Goal: Task Accomplishment & Management: Complete application form

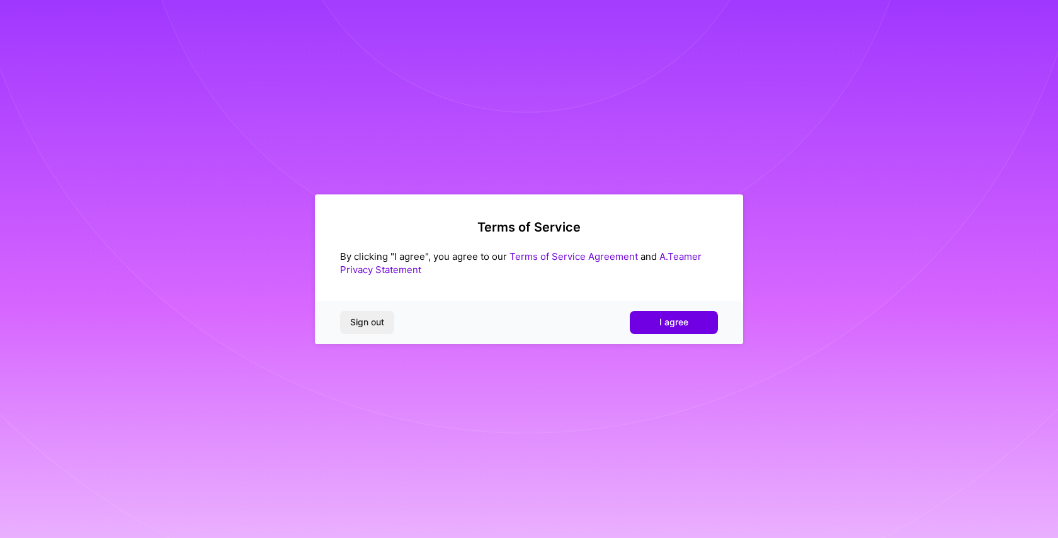
click at [570, 258] on link "Terms of Service Agreement" at bounding box center [573, 257] width 128 height 12
click at [643, 320] on button "I agree" at bounding box center [674, 322] width 88 height 23
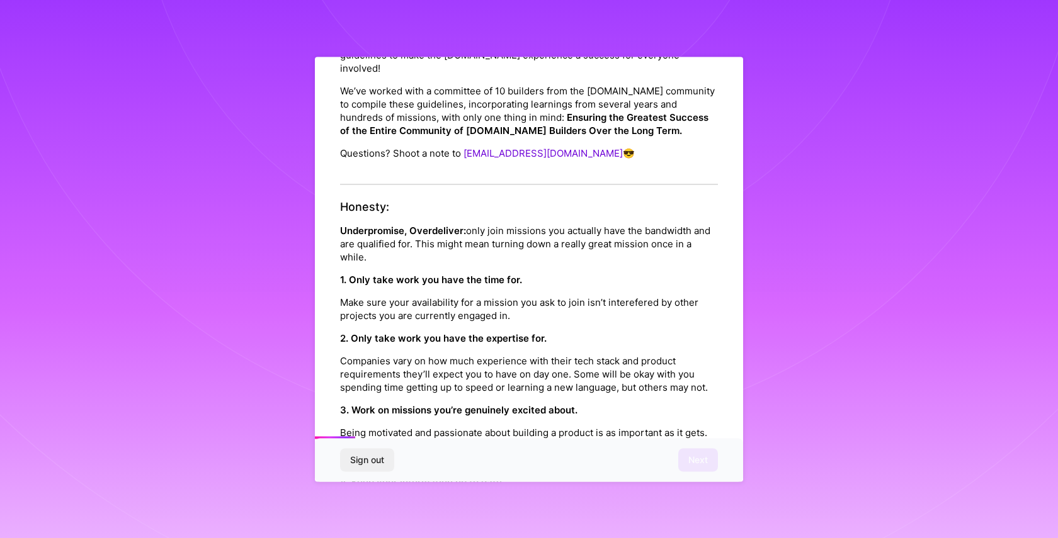
scroll to position [122, 0]
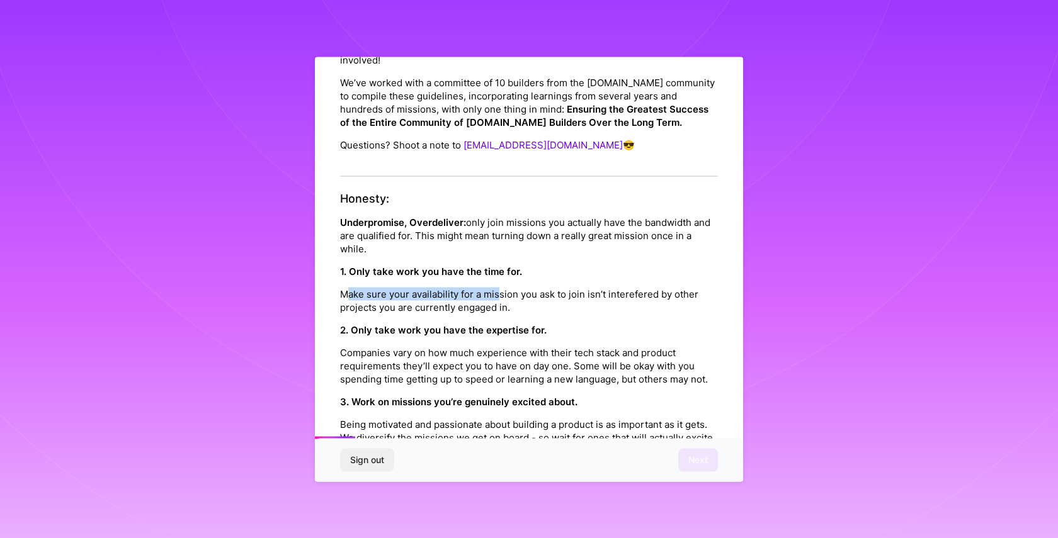
drag, startPoint x: 346, startPoint y: 281, endPoint x: 499, endPoint y: 280, distance: 153.0
click at [499, 287] on p "Make sure your availability for a mission you ask to join isn’t interefered by …" at bounding box center [529, 300] width 378 height 26
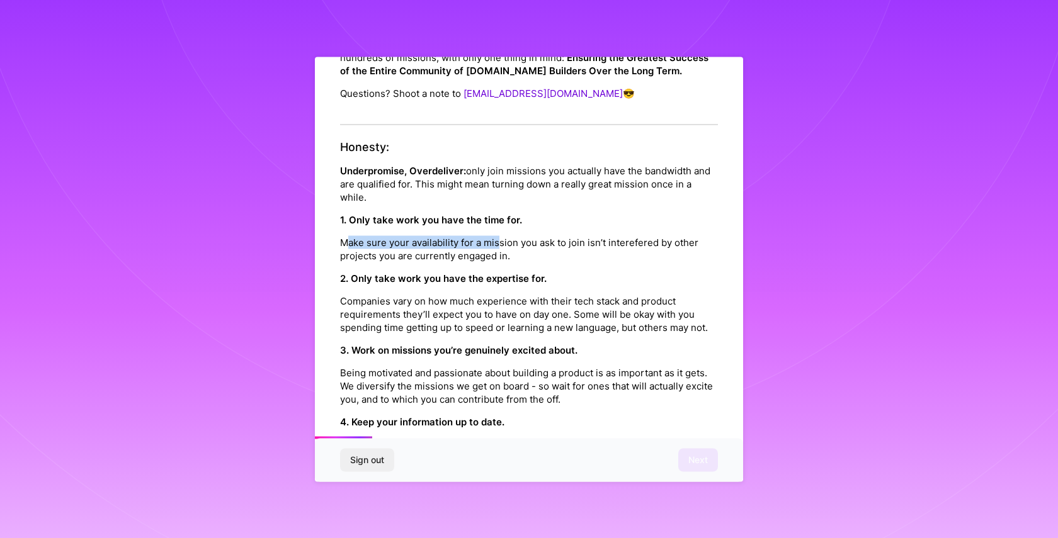
scroll to position [174, 0]
drag, startPoint x: 384, startPoint y: 268, endPoint x: 511, endPoint y: 264, distance: 127.2
click at [511, 271] on strong "2. Only take work you have the expertise for." at bounding box center [443, 277] width 207 height 12
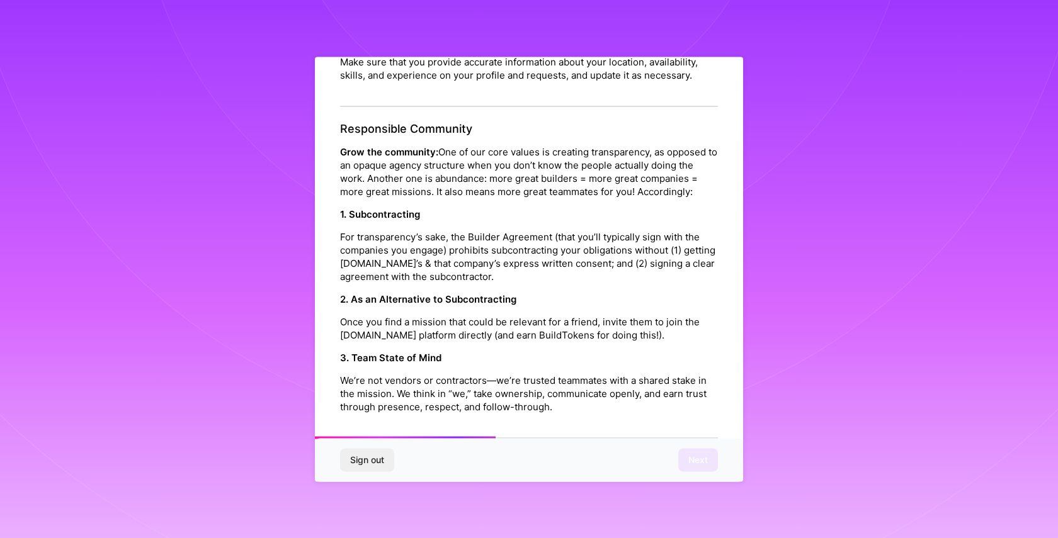
scroll to position [560, 0]
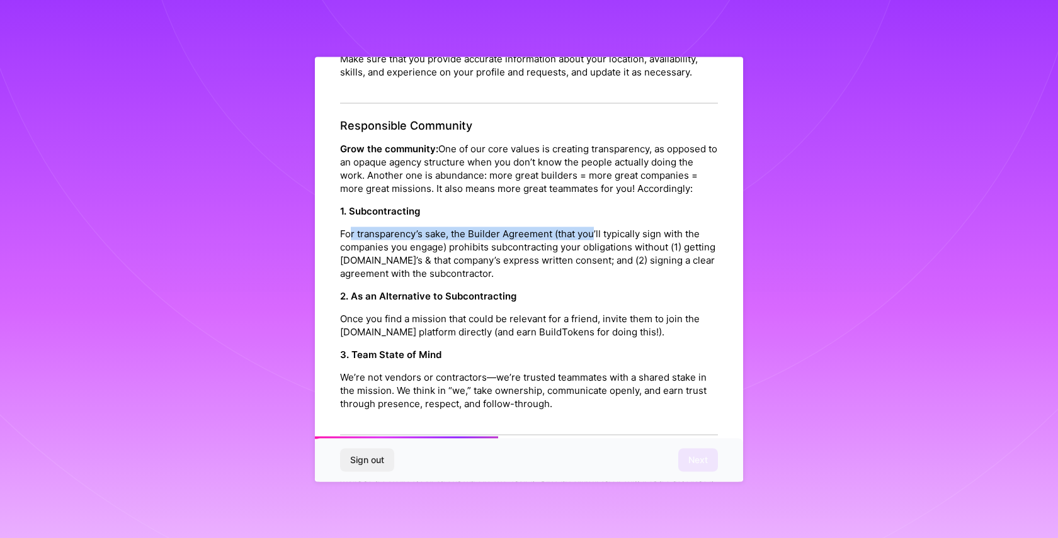
drag, startPoint x: 349, startPoint y: 219, endPoint x: 594, endPoint y: 223, distance: 245.0
click at [594, 227] on p "For transparency’s sake, the Builder Agreement (that you’ll typically sign with…" at bounding box center [529, 253] width 378 height 53
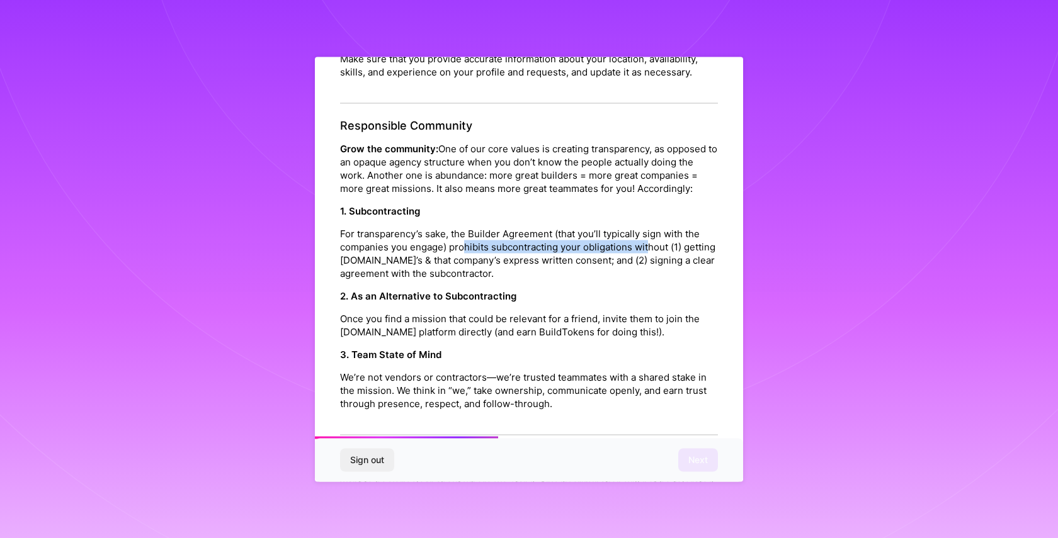
drag, startPoint x: 492, startPoint y: 237, endPoint x: 647, endPoint y: 234, distance: 154.3
click at [647, 234] on p "For transparency’s sake, the Builder Agreement (that you’ll typically sign with…" at bounding box center [529, 253] width 378 height 53
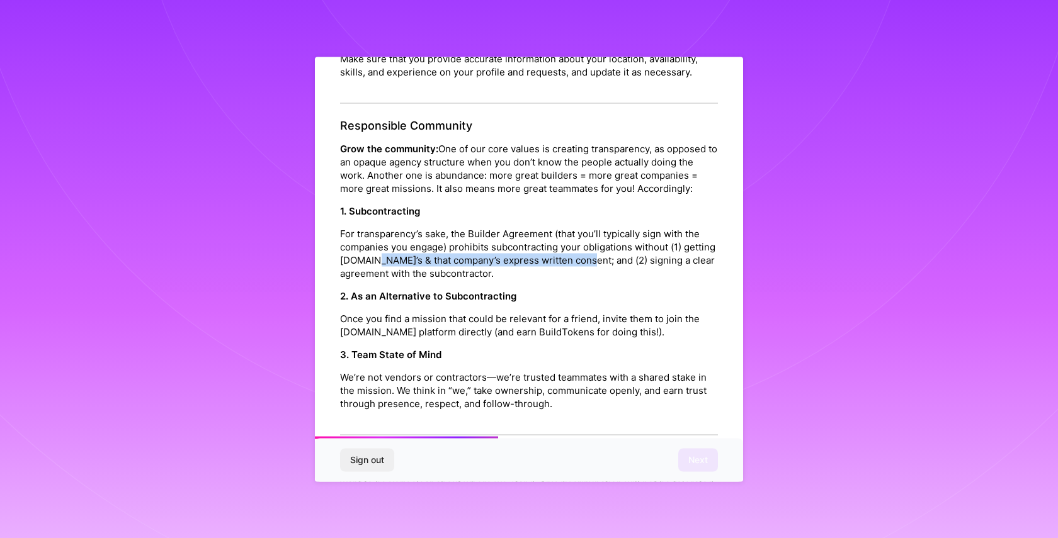
drag, startPoint x: 374, startPoint y: 246, endPoint x: 586, endPoint y: 246, distance: 211.6
click at [586, 246] on p "For transparency’s sake, the Builder Agreement (that you’ll typically sign with…" at bounding box center [529, 253] width 378 height 53
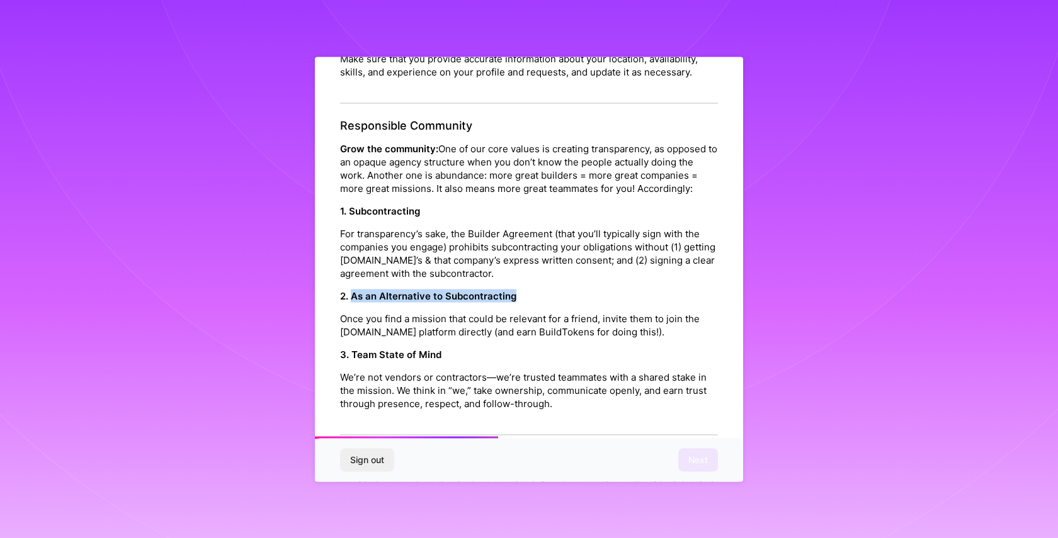
drag, startPoint x: 353, startPoint y: 282, endPoint x: 526, endPoint y: 286, distance: 172.6
click at [526, 290] on p "2. As an Alternative to Subcontracting" at bounding box center [529, 296] width 378 height 13
drag, startPoint x: 389, startPoint y: 318, endPoint x: 579, endPoint y: 316, distance: 190.2
click at [579, 316] on p "Once you find a mission that could be relevant for a friend, invite them to joi…" at bounding box center [529, 325] width 378 height 26
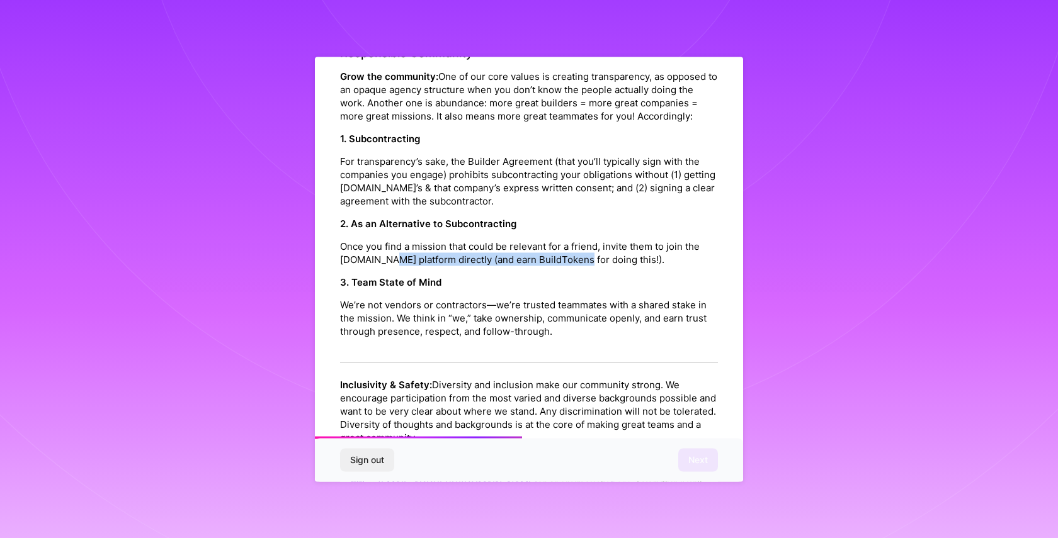
scroll to position [641, 0]
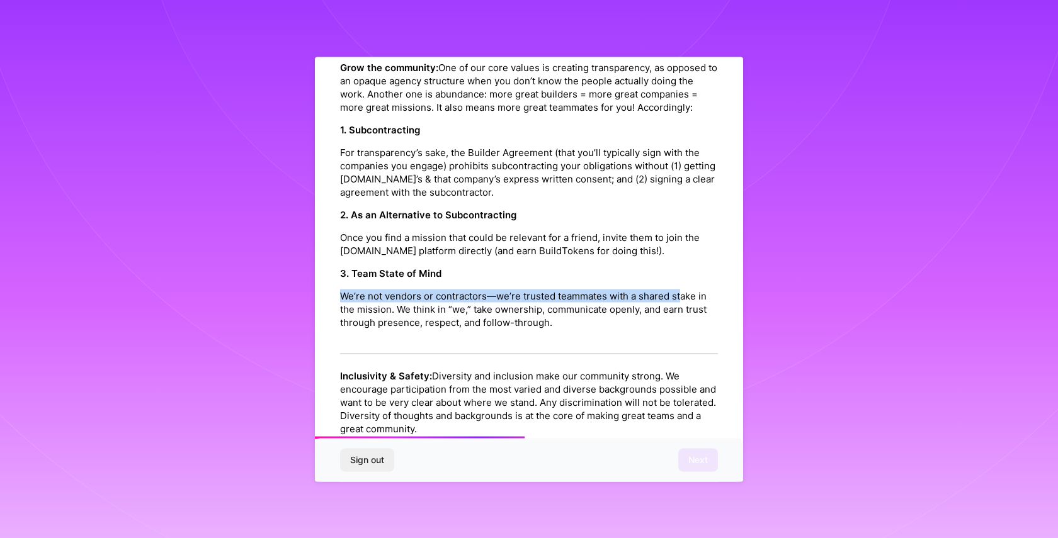
drag, startPoint x: 339, startPoint y: 280, endPoint x: 679, endPoint y: 287, distance: 339.4
click at [679, 290] on p "We’re not vendors or contractors—we’re trusted teammates with a shared stake in…" at bounding box center [529, 310] width 378 height 40
drag, startPoint x: 343, startPoint y: 296, endPoint x: 644, endPoint y: 295, distance: 301.0
click at [644, 295] on p "We’re not vendors or contractors—we’re trusted teammates with a shared stake in…" at bounding box center [529, 310] width 378 height 40
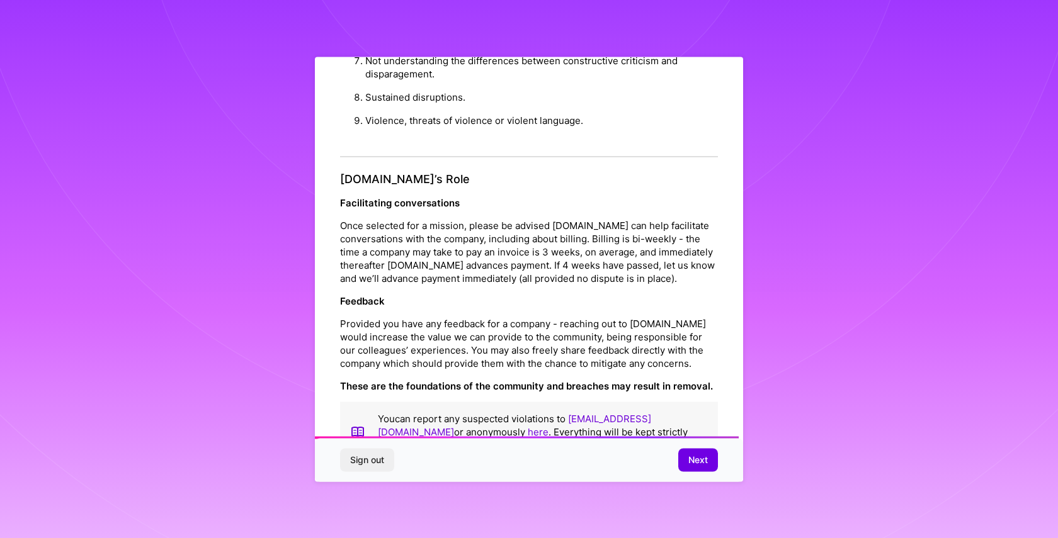
scroll to position [1307, 0]
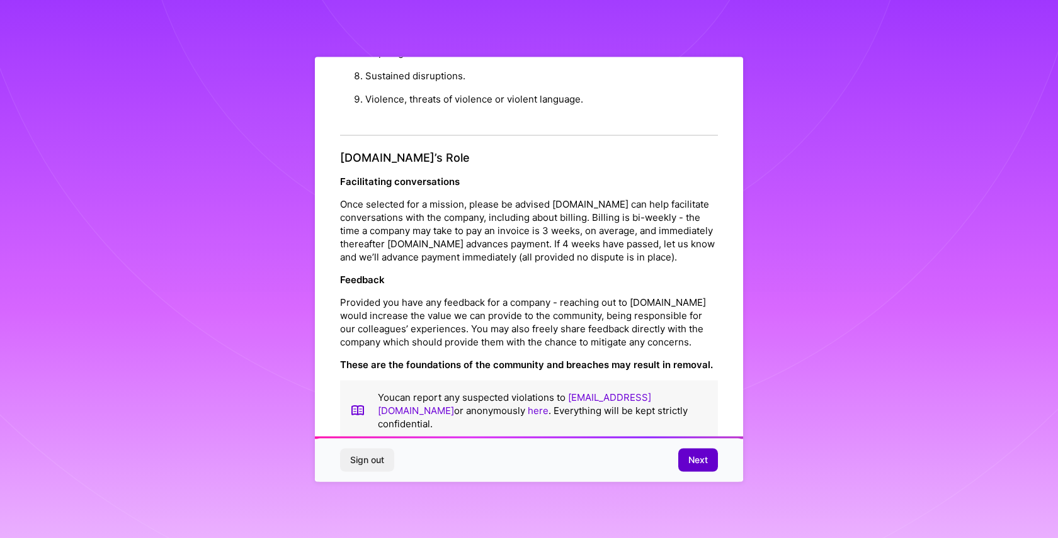
click at [708, 458] on button "Next" at bounding box center [698, 460] width 40 height 23
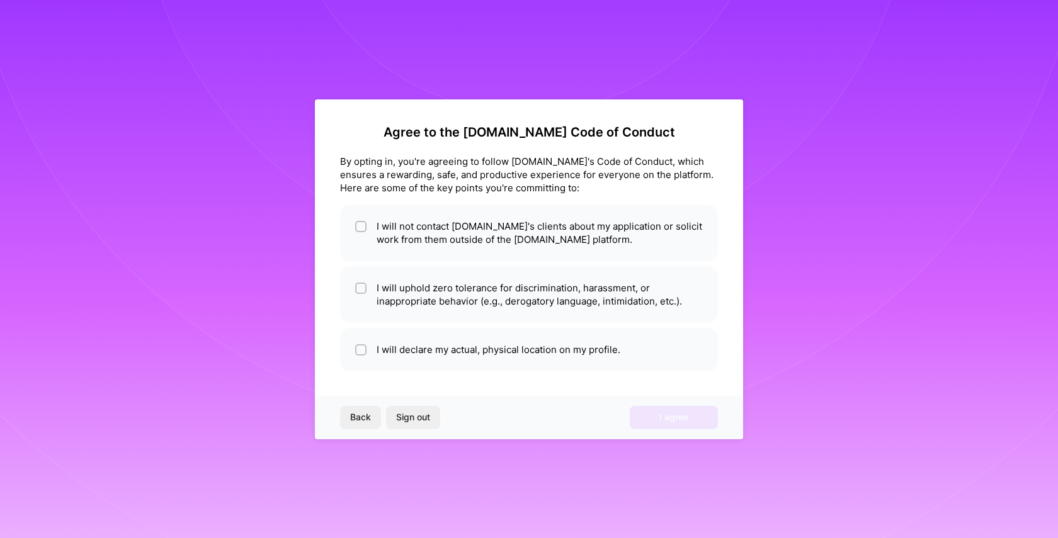
scroll to position [0, 0]
click at [363, 226] on input "checkbox" at bounding box center [362, 227] width 9 height 9
checkbox input "true"
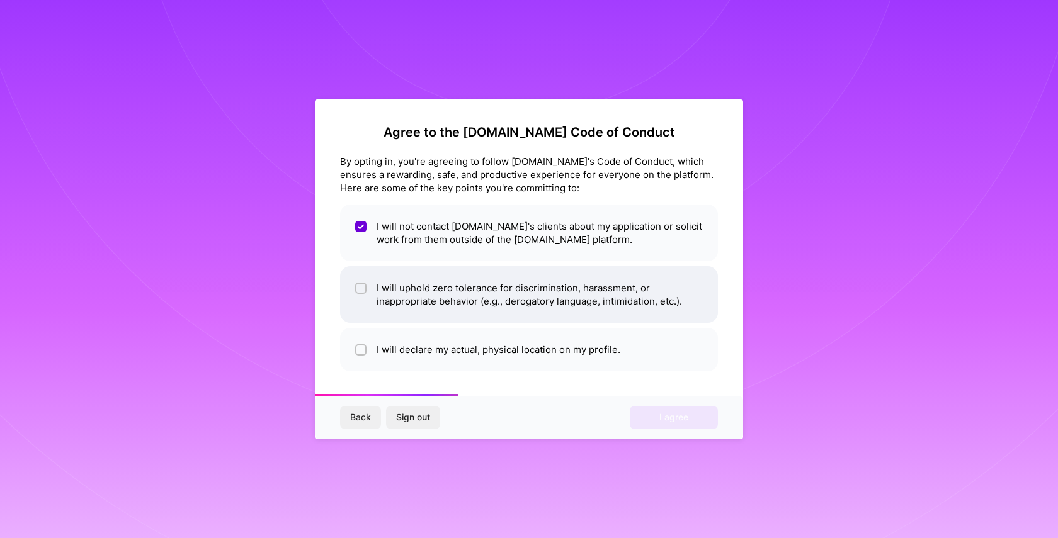
click at [367, 287] on li "I will uphold zero tolerance for discrimination, harassment, or inappropriate b…" at bounding box center [529, 294] width 378 height 57
checkbox input "true"
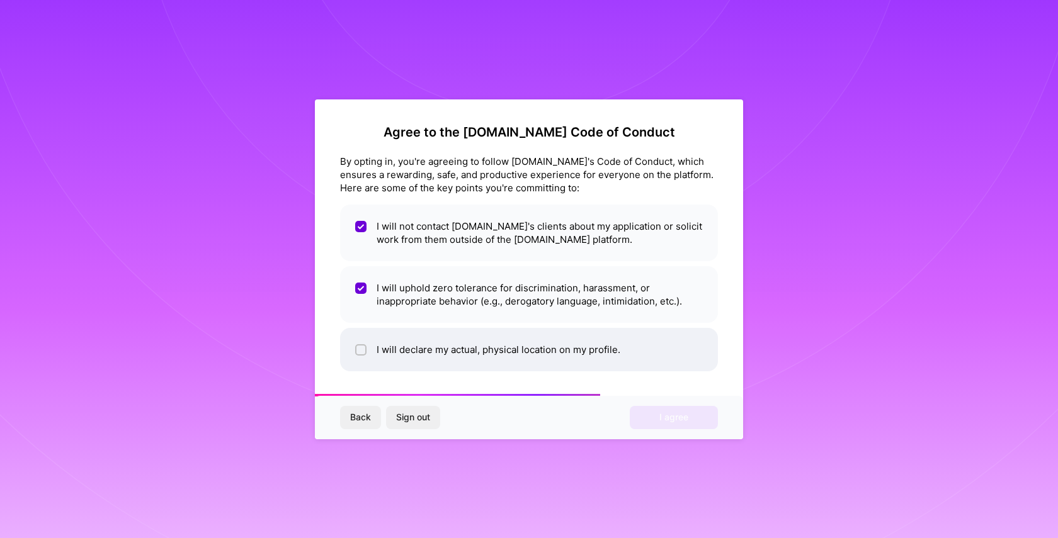
click at [365, 352] on input "checkbox" at bounding box center [362, 350] width 9 height 9
checkbox input "true"
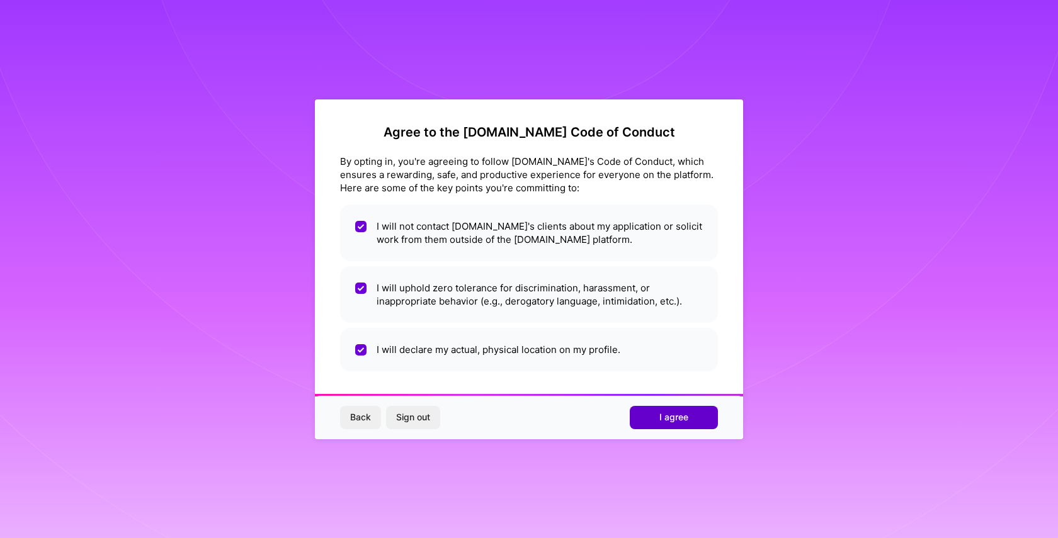
click at [655, 415] on button "I agree" at bounding box center [674, 417] width 88 height 23
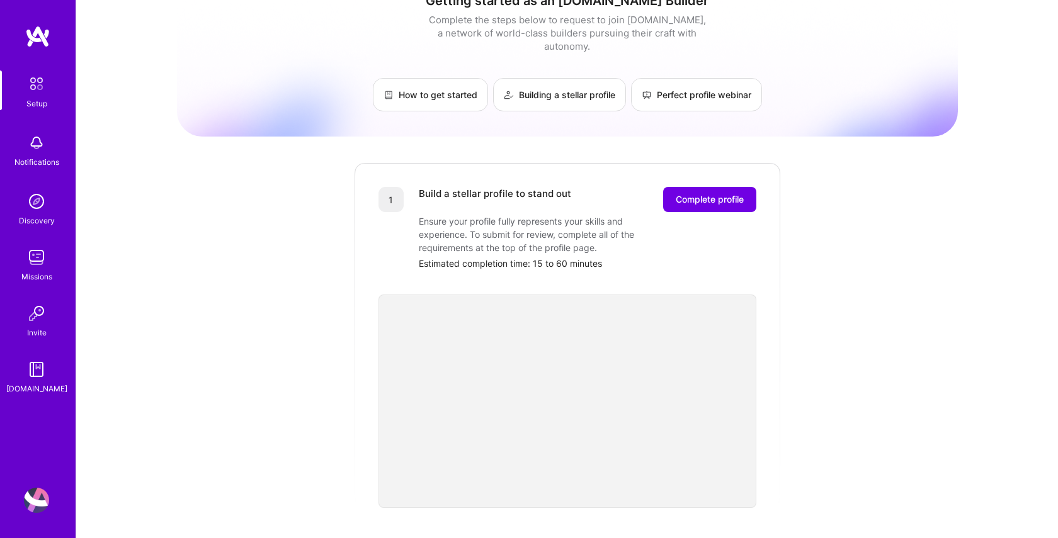
scroll to position [28, 0]
click at [719, 196] on button "Complete profile" at bounding box center [709, 198] width 93 height 25
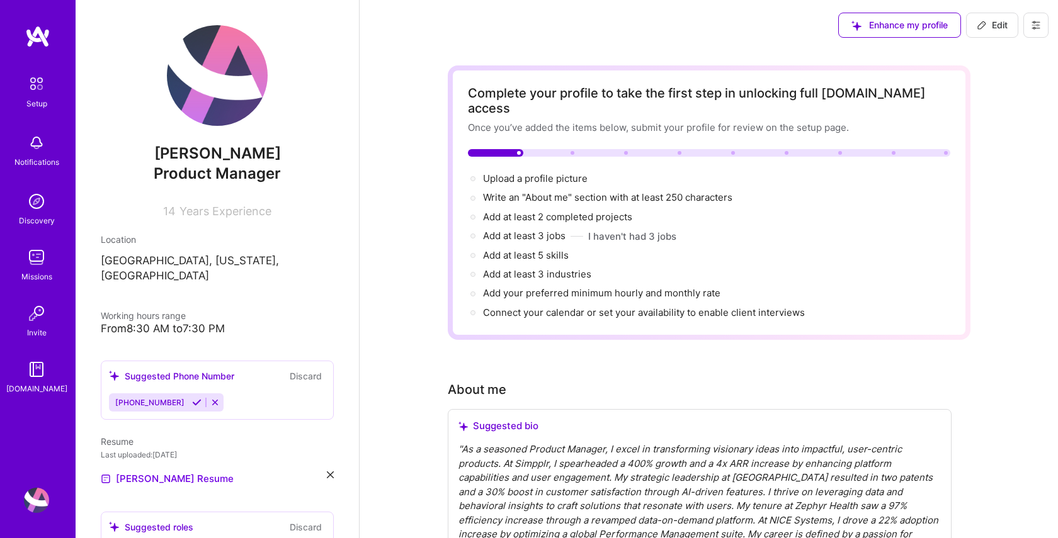
click at [184, 174] on span "Product Manager" at bounding box center [217, 173] width 127 height 18
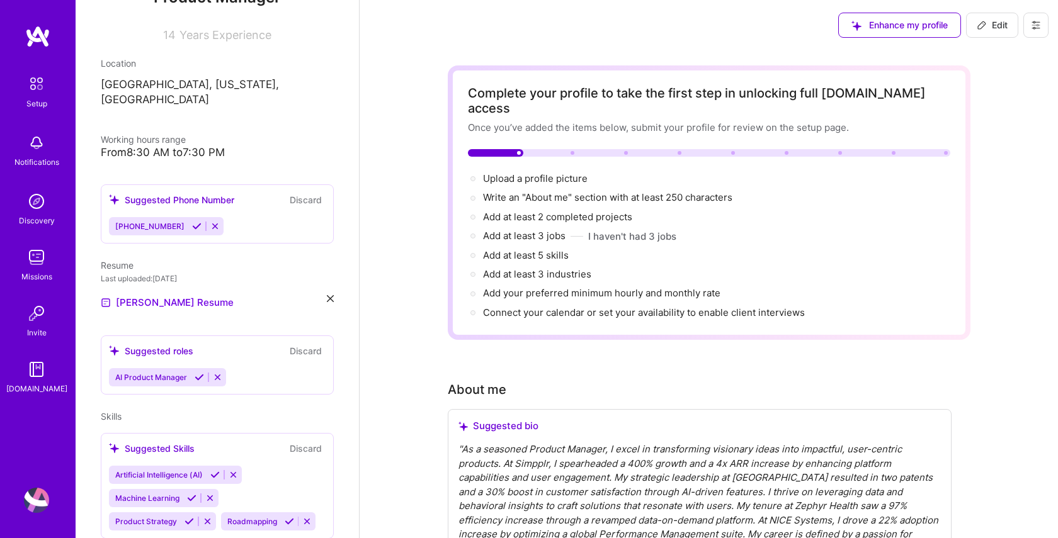
scroll to position [177, 0]
click at [171, 344] on div "Suggested roles" at bounding box center [151, 350] width 84 height 13
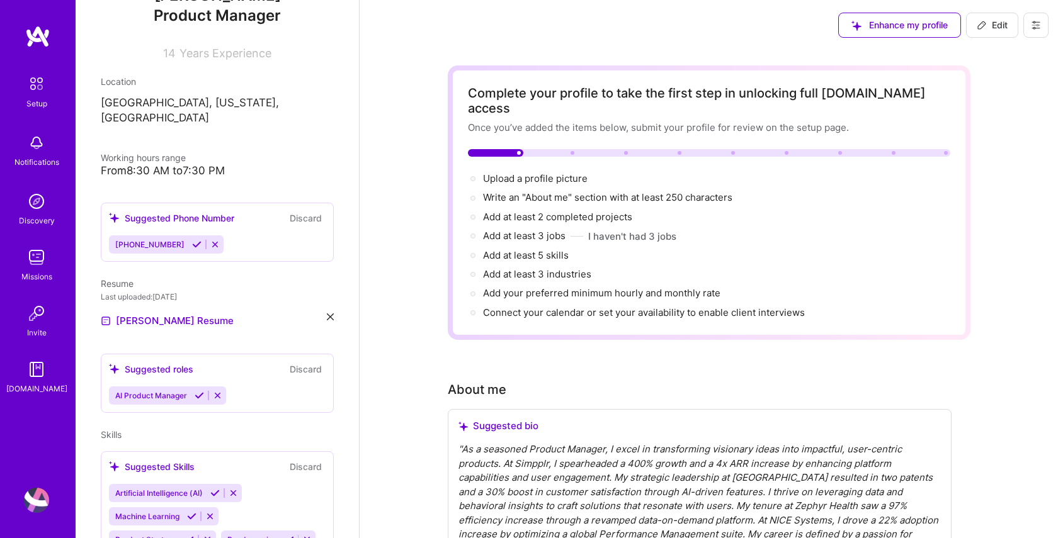
scroll to position [0, 0]
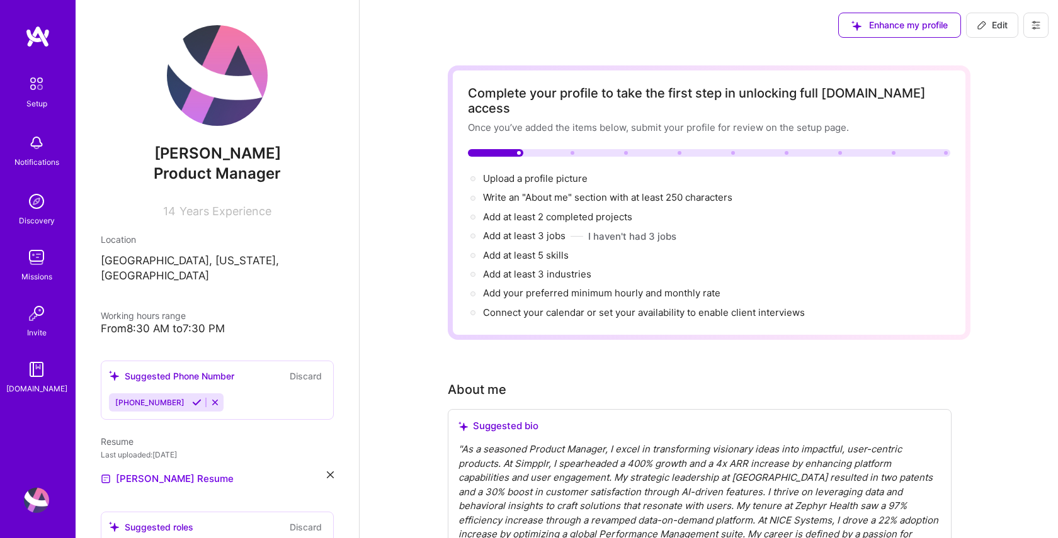
click at [999, 29] on span "Edit" at bounding box center [992, 25] width 31 height 13
select select "US"
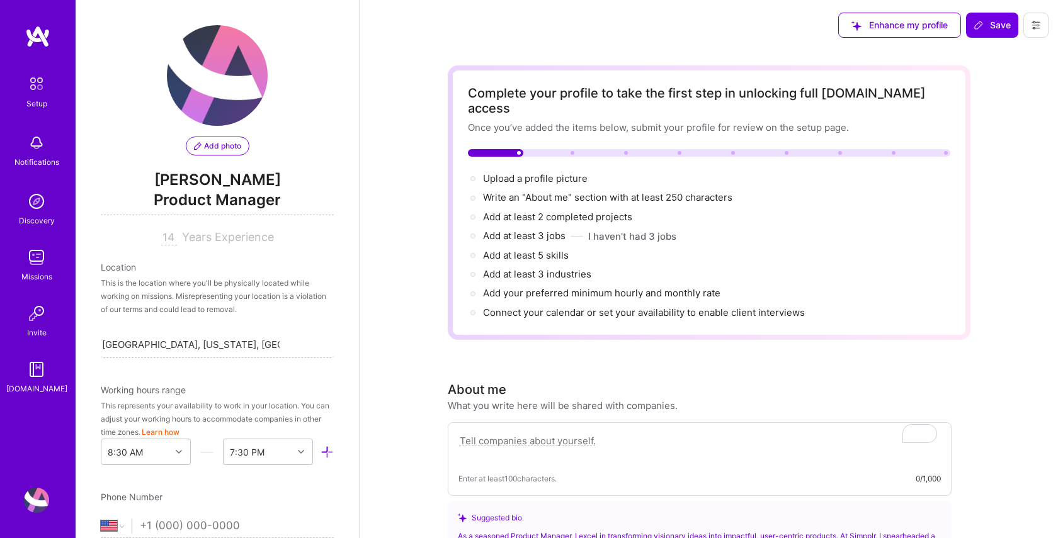
click at [169, 236] on input "14" at bounding box center [169, 237] width 16 height 15
type input "18"
click at [164, 199] on span "Product Manager" at bounding box center [217, 203] width 233 height 26
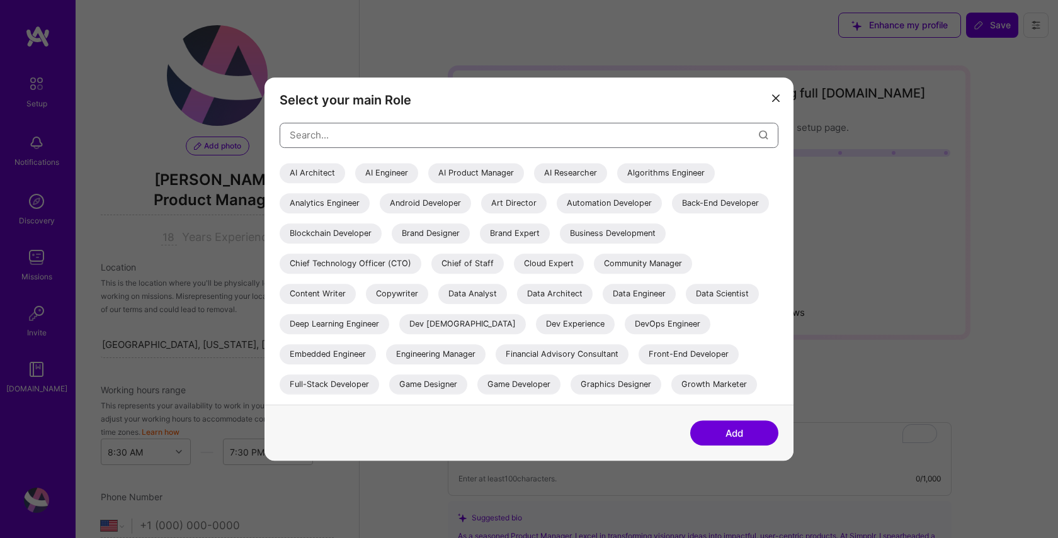
click at [353, 140] on input "modal" at bounding box center [524, 135] width 469 height 32
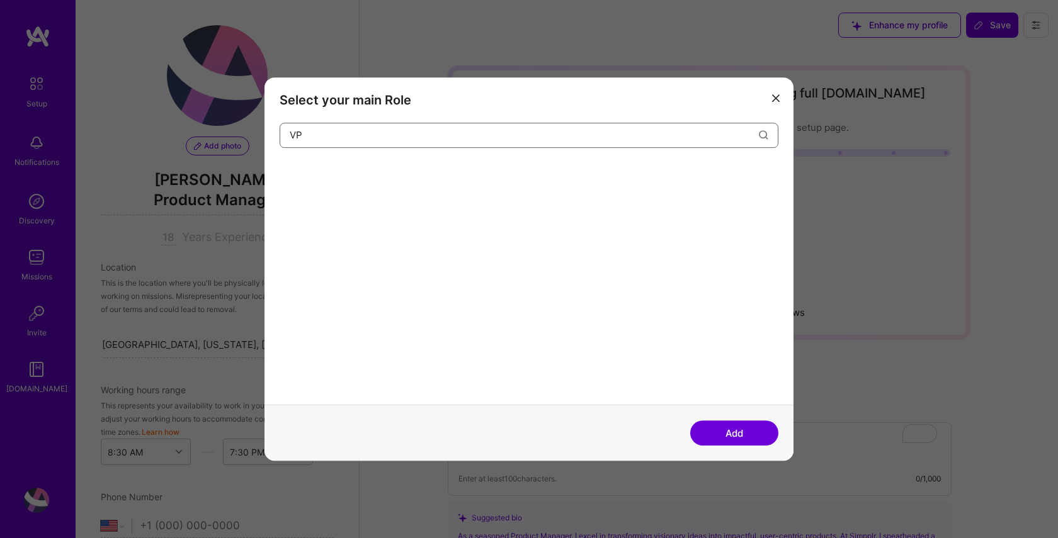
type input "V"
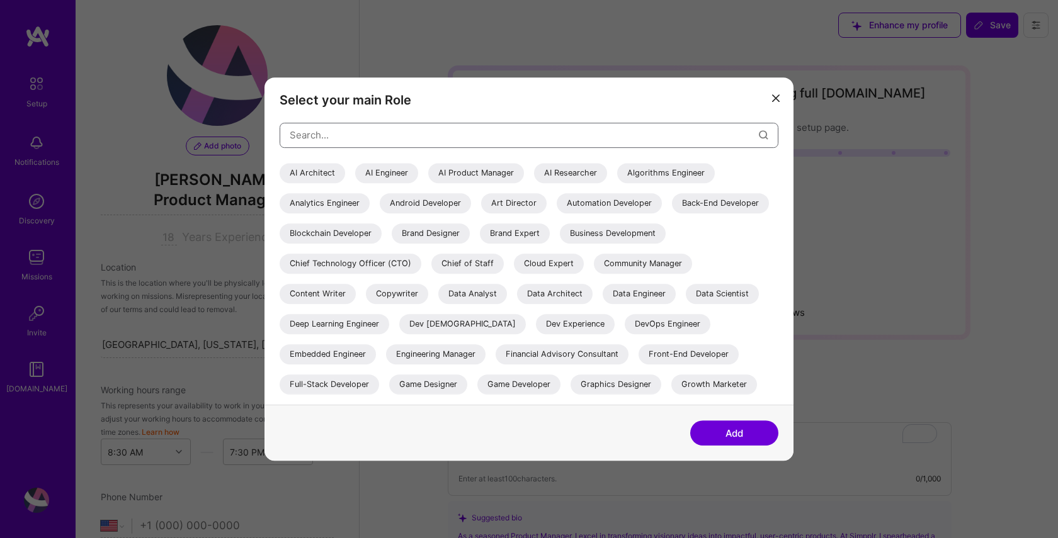
type input "I"
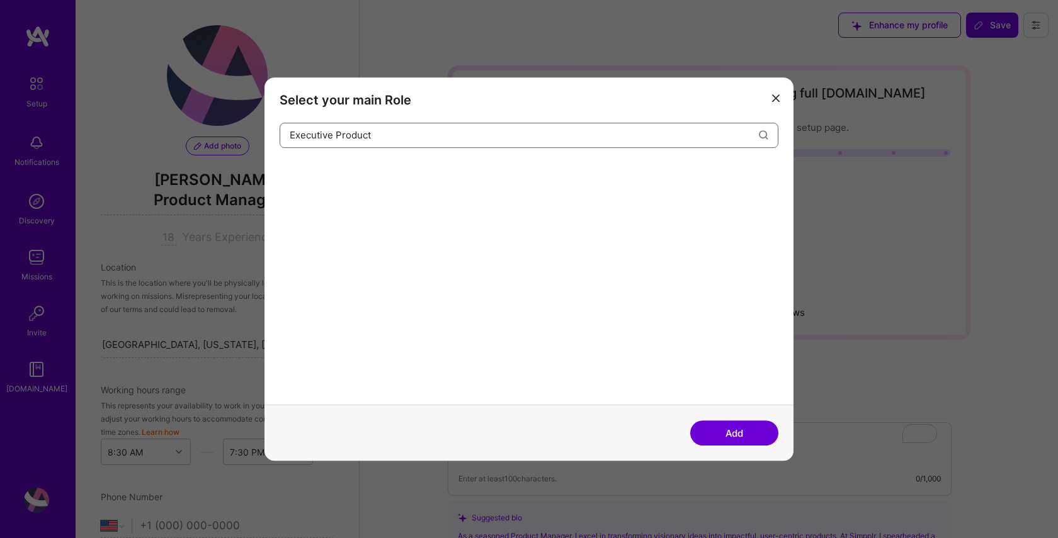
drag, startPoint x: 367, startPoint y: 135, endPoint x: 251, endPoint y: 130, distance: 116.0
click at [251, 130] on div "Select your main Role Executive Product Add" at bounding box center [529, 269] width 1058 height 538
drag, startPoint x: 379, startPoint y: 135, endPoint x: 237, endPoint y: 135, distance: 142.3
click at [237, 135] on div "Select your main Role Executive Product Add" at bounding box center [529, 269] width 1058 height 538
paste input "Leader / VP of Product Management"
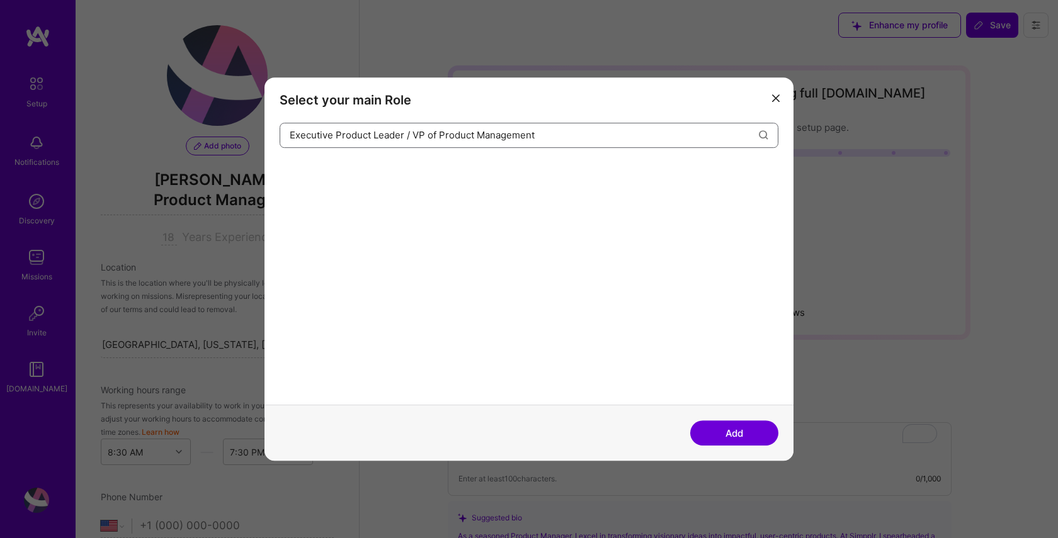
type input "Executive Product Leader / VP of Product Management"
drag, startPoint x: 745, startPoint y: 431, endPoint x: 476, endPoint y: 330, distance: 287.1
click at [745, 431] on button "Add" at bounding box center [734, 433] width 88 height 25
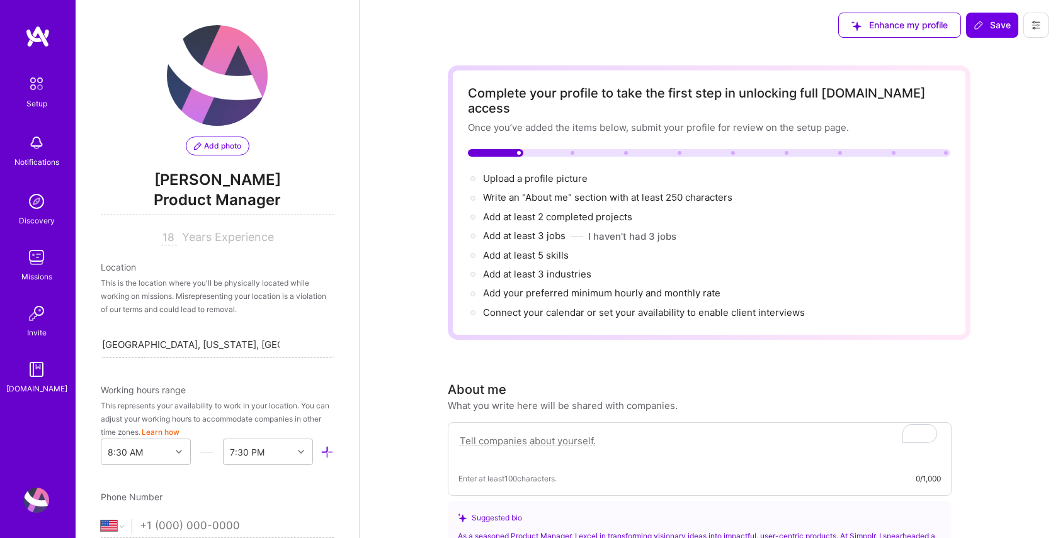
click at [158, 196] on span "Product Manager" at bounding box center [217, 203] width 233 height 26
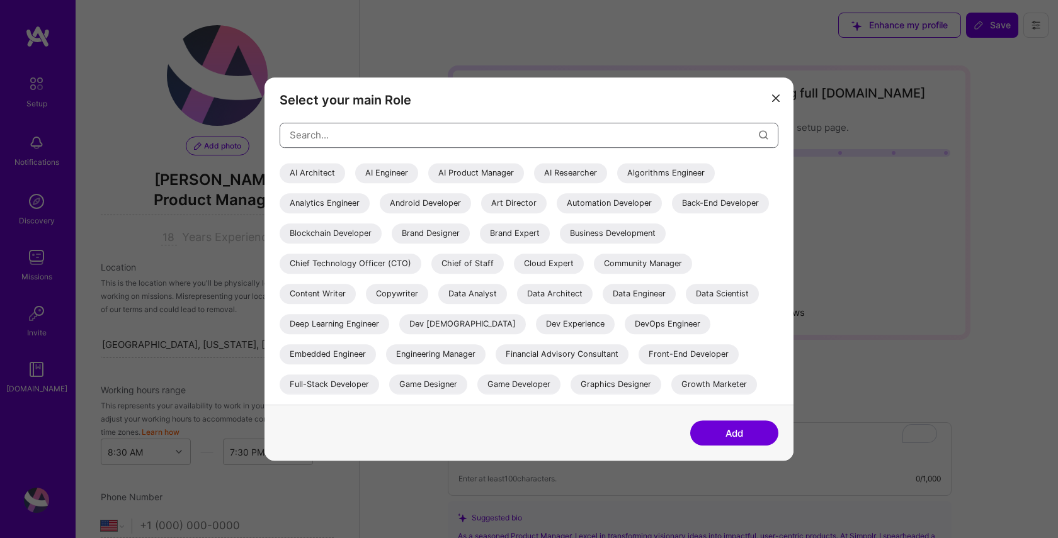
scroll to position [2, 0]
click at [312, 132] on input "modal" at bounding box center [524, 135] width 469 height 32
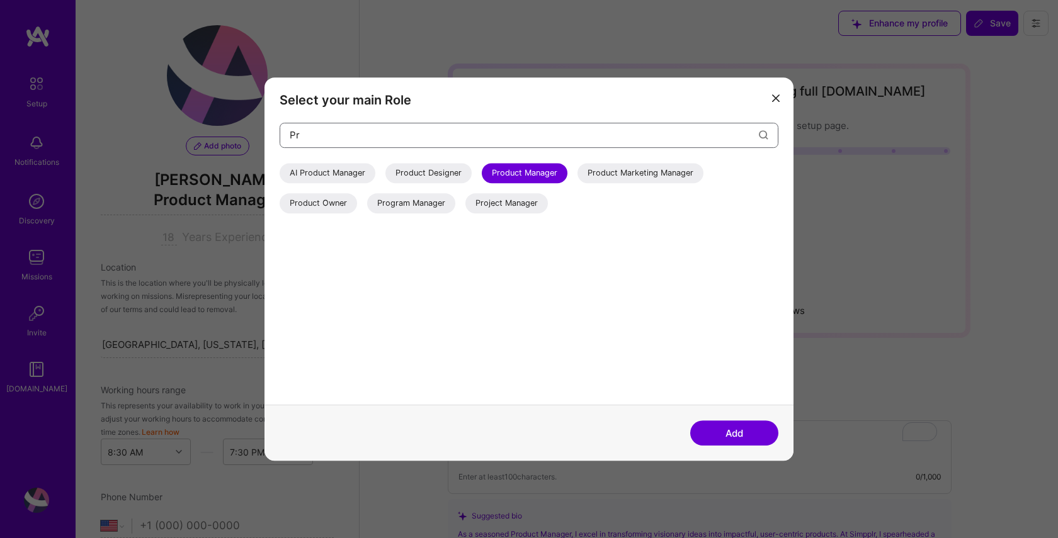
type input "P"
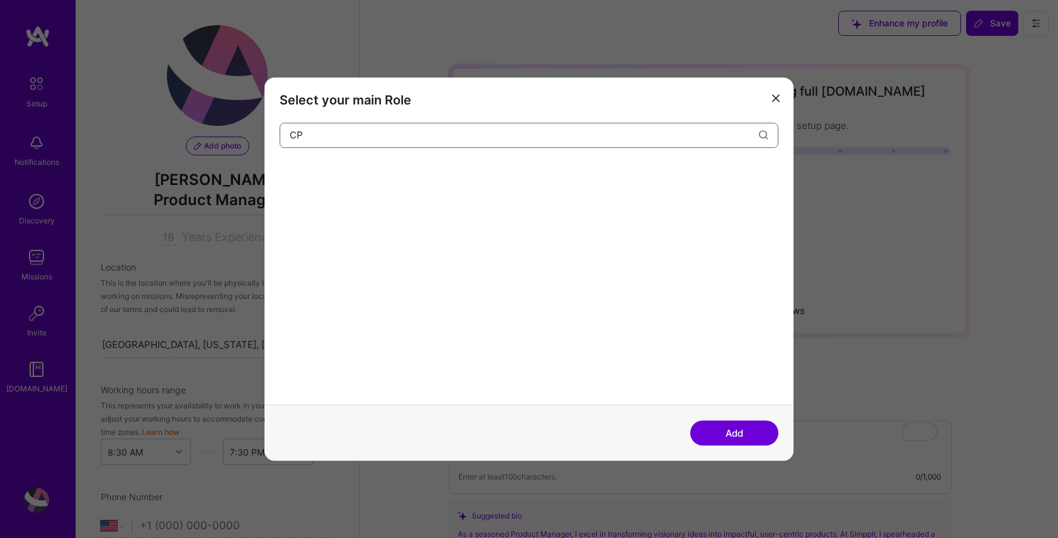
type input "C"
type input "VP Product"
click at [735, 429] on button "Add" at bounding box center [734, 433] width 88 height 25
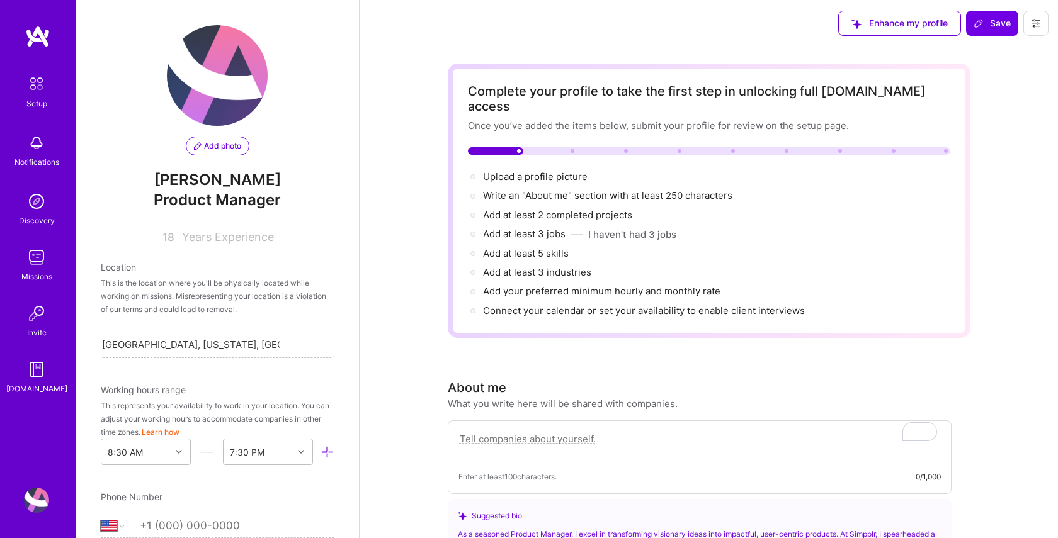
click at [188, 198] on span "Product Manager" at bounding box center [217, 203] width 233 height 26
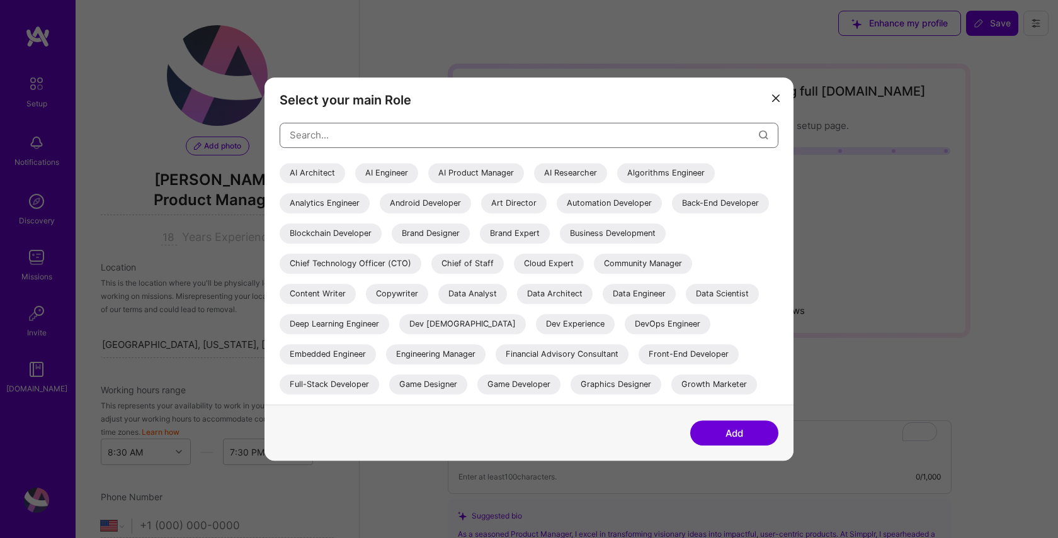
click at [325, 137] on input "modal" at bounding box center [524, 135] width 469 height 32
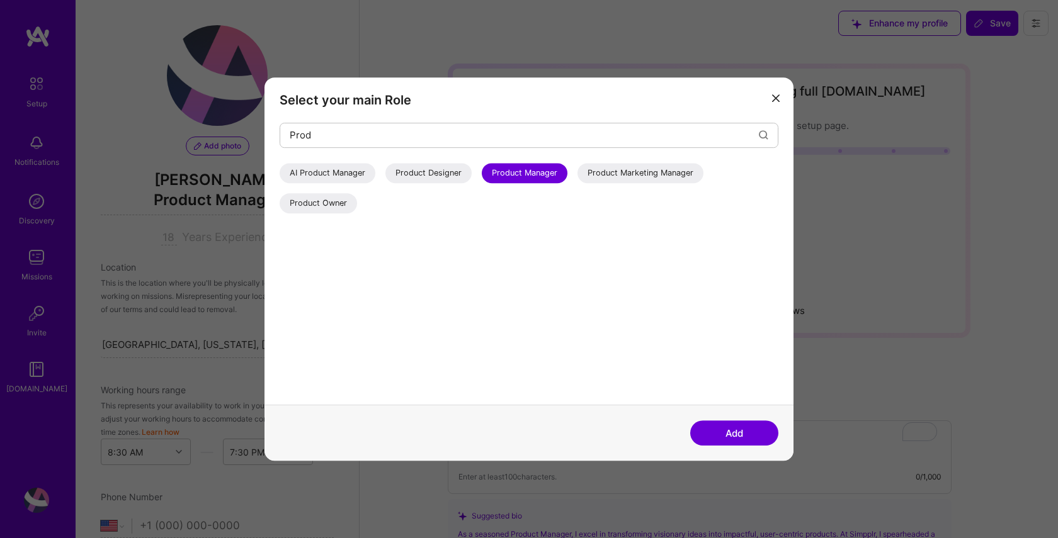
click at [492, 176] on div "Product Manager" at bounding box center [525, 173] width 86 height 20
drag, startPoint x: 377, startPoint y: 137, endPoint x: 172, endPoint y: 130, distance: 205.4
click at [172, 130] on div "Select your main Role Prod AI Product Manager Product Designer Product Manager …" at bounding box center [529, 269] width 1058 height 538
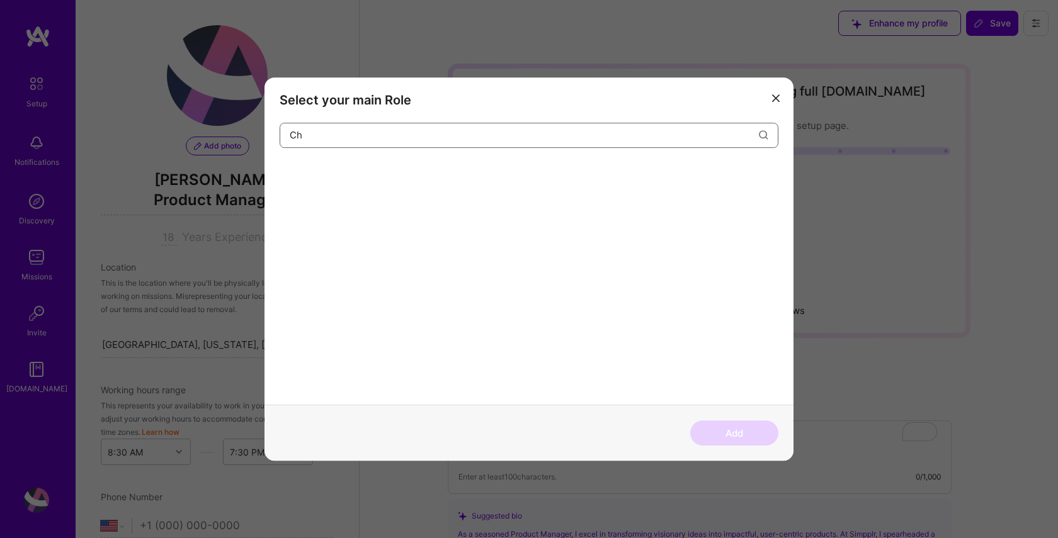
type input "C"
type input "VP Product"
drag, startPoint x: 759, startPoint y: 137, endPoint x: 767, endPoint y: 119, distance: 19.4
click at [759, 137] on icon "modal" at bounding box center [763, 134] width 9 height 9
click at [773, 96] on icon "modal" at bounding box center [776, 98] width 8 height 8
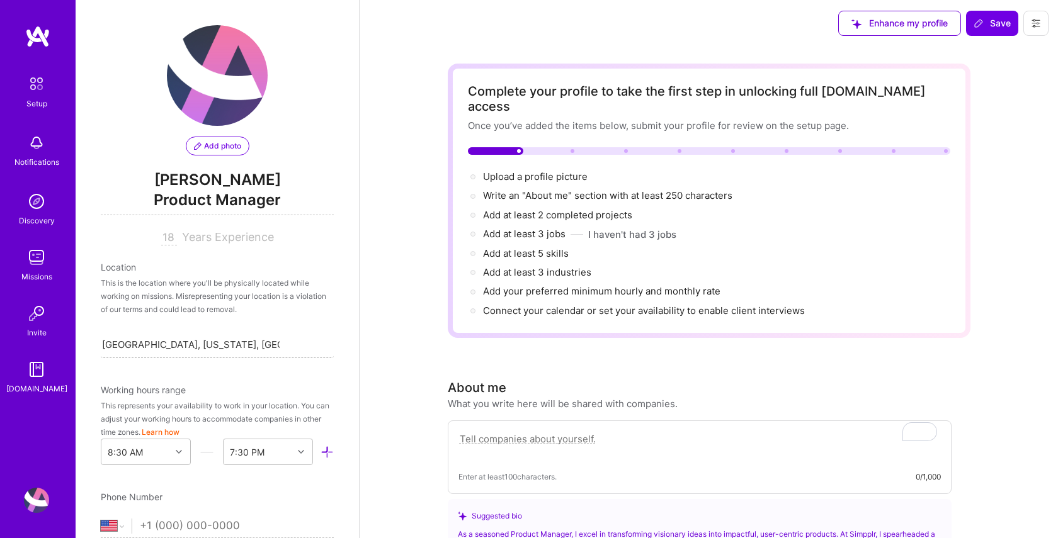
click at [156, 347] on input "[GEOGRAPHIC_DATA], [US_STATE], [GEOGRAPHIC_DATA]" at bounding box center [191, 344] width 178 height 13
click at [132, 346] on input "[GEOGRAPHIC_DATA], [US_STATE], [GEOGRAPHIC_DATA]" at bounding box center [191, 344] width 178 height 13
type input "Corte Madera, [US_STATE], [GEOGRAPHIC_DATA]"
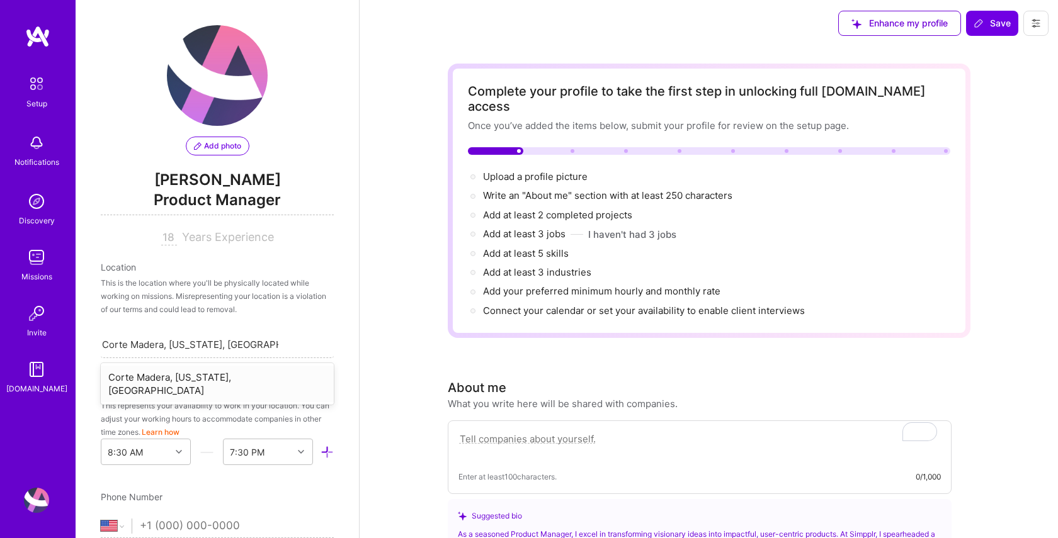
click at [138, 377] on div "Corte Madera, [US_STATE], [GEOGRAPHIC_DATA]" at bounding box center [217, 384] width 233 height 37
click at [300, 453] on div "option 10:30 AM focused, 5 of 48. 48 results available. Use Up and Down to choo…" at bounding box center [268, 452] width 90 height 26
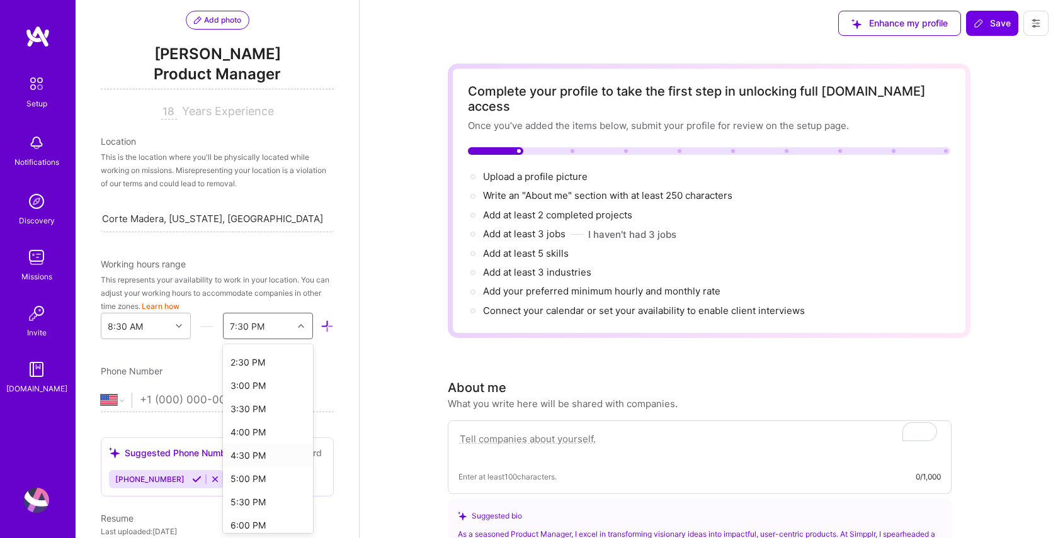
scroll to position [288, 0]
click at [252, 462] on div "5:00 PM" at bounding box center [268, 466] width 90 height 23
click at [298, 326] on icon at bounding box center [301, 326] width 6 height 6
click at [254, 368] on div "5:00 PM" at bounding box center [268, 365] width 90 height 23
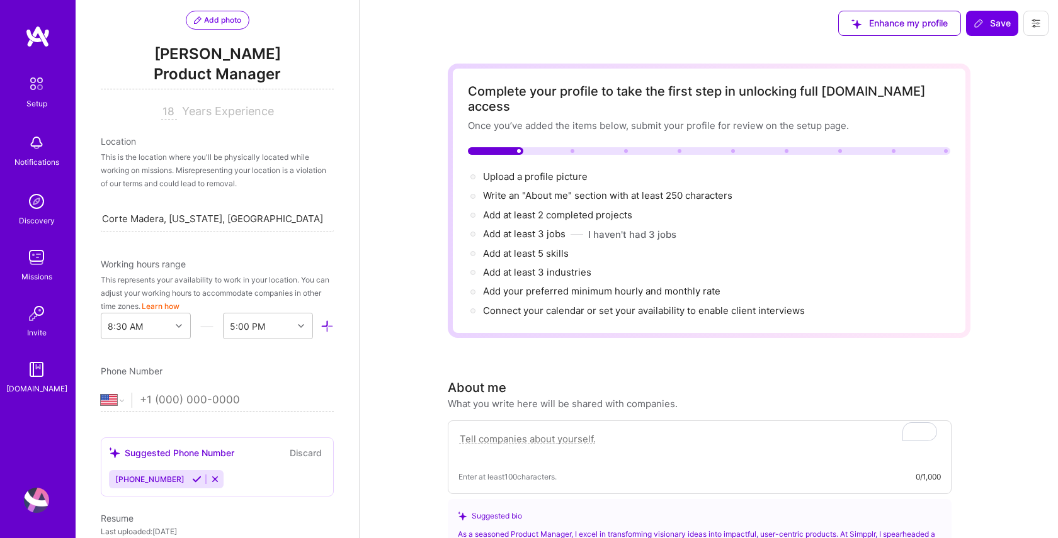
click at [154, 400] on input "tel" at bounding box center [237, 400] width 194 height 37
type input "[PHONE_NUMBER]"
click at [172, 424] on div "Add photo [PERSON_NAME] Product Manager 18 Years Experience Location This is th…" at bounding box center [217, 269] width 283 height 538
click at [210, 480] on icon at bounding box center [214, 479] width 9 height 9
click at [256, 402] on input "[PHONE_NUMBER]" at bounding box center [237, 400] width 194 height 37
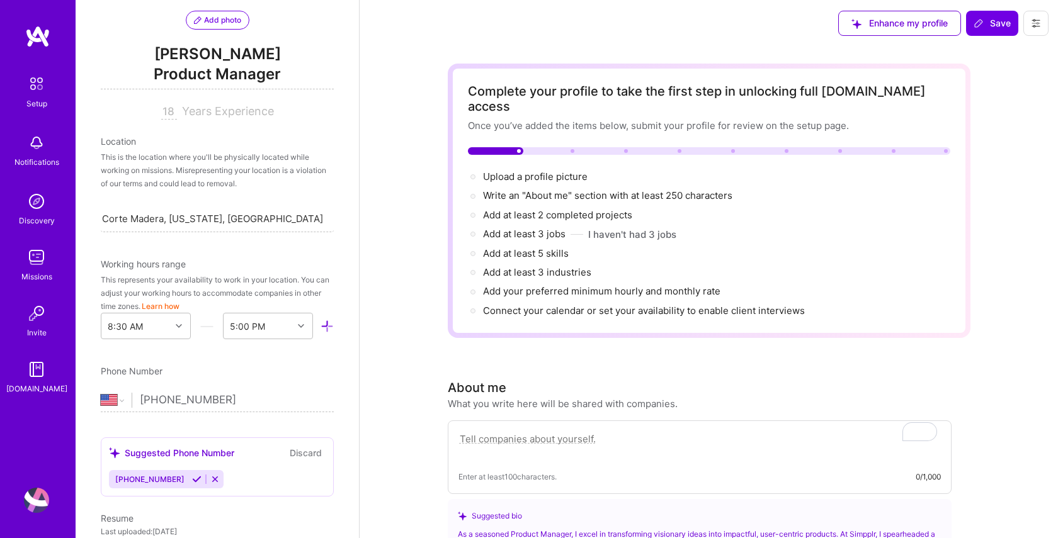
click at [175, 422] on div "Add photo [PERSON_NAME] Product Manager 18 Years Experience Location This is th…" at bounding box center [217, 269] width 283 height 538
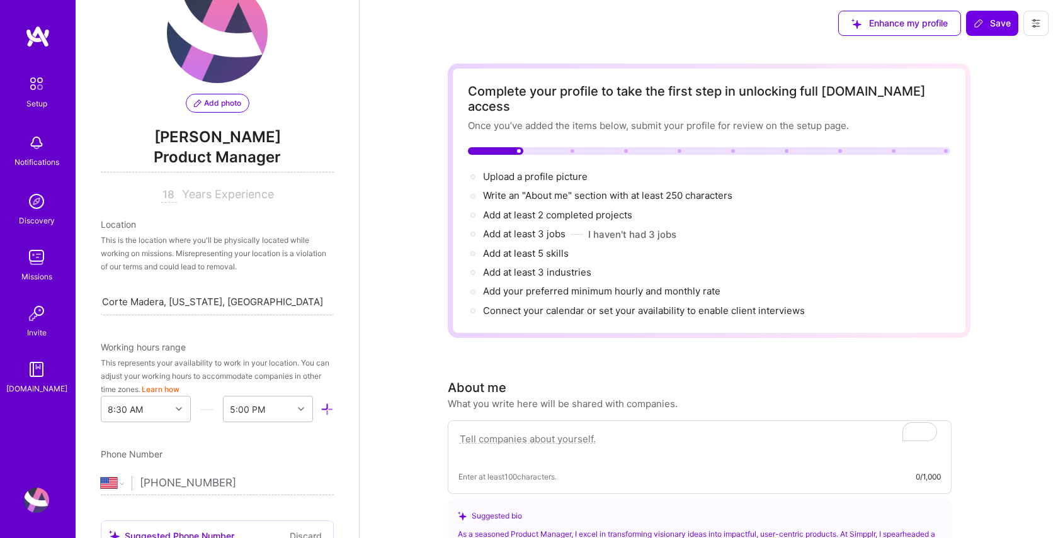
scroll to position [0, 0]
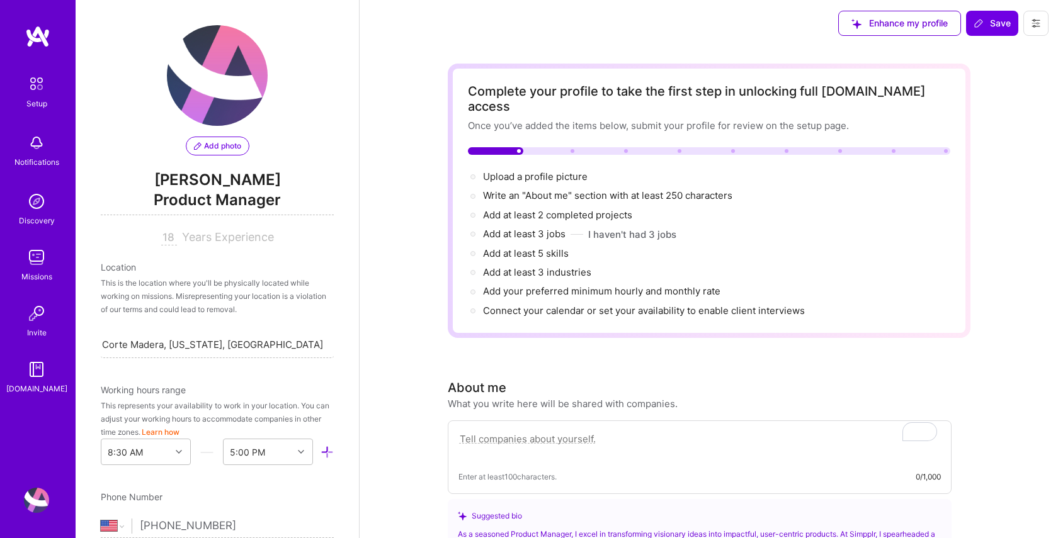
click at [203, 152] on button "Add photo" at bounding box center [218, 146] width 64 height 19
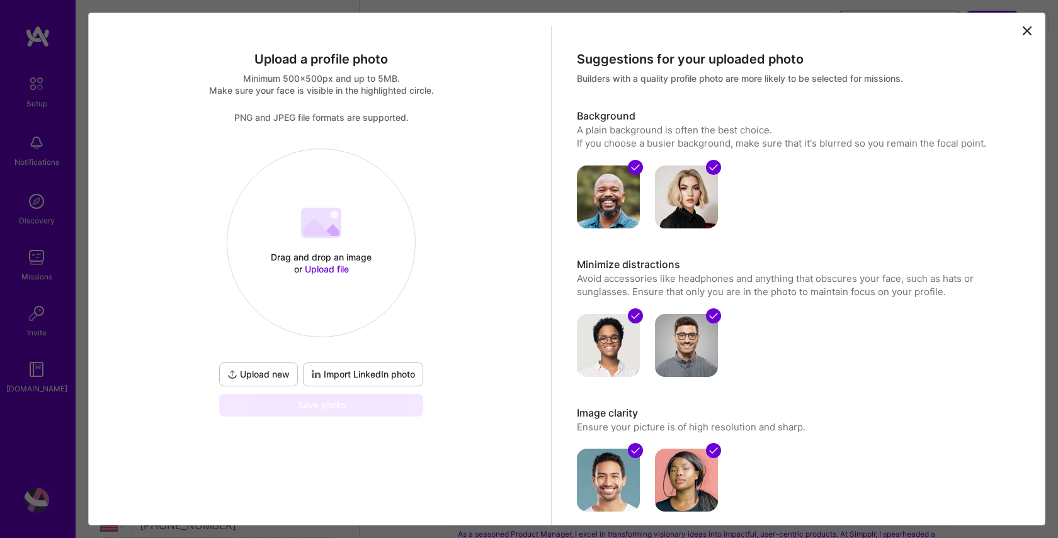
click at [277, 375] on span "Upload new" at bounding box center [258, 374] width 62 height 13
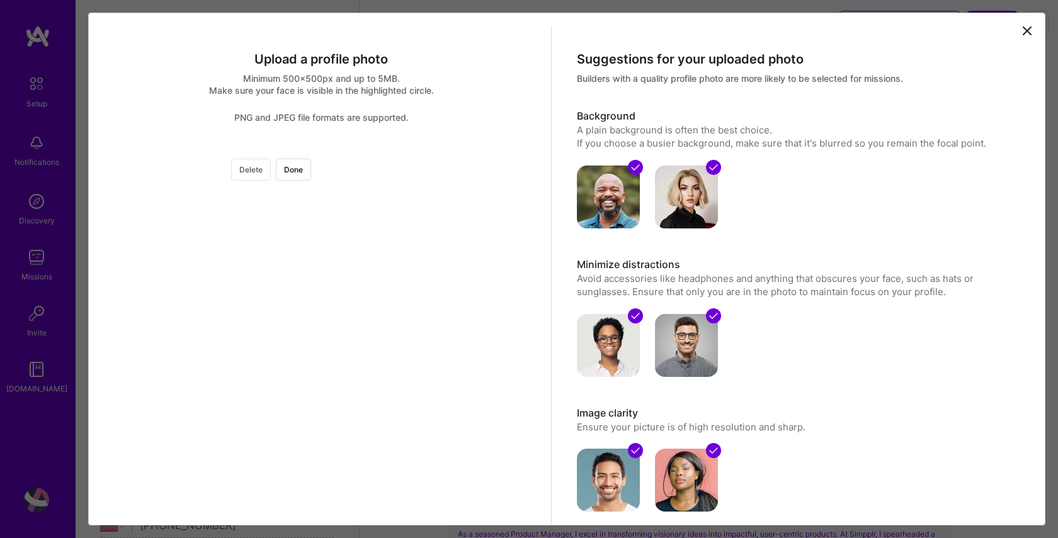
click at [271, 175] on button "Delete" at bounding box center [251, 170] width 40 height 22
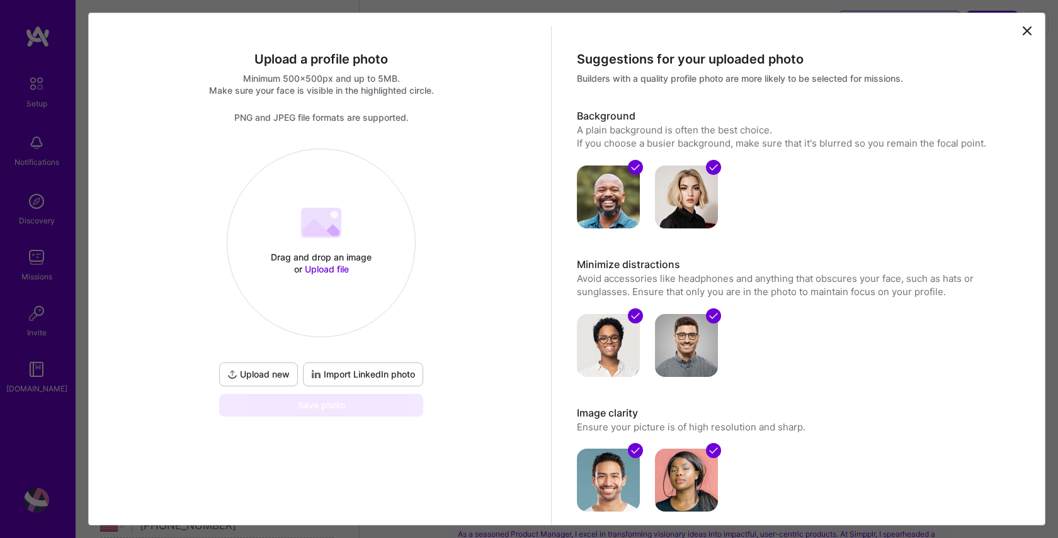
click at [352, 380] on span "Import LinkedIn photo" at bounding box center [363, 374] width 104 height 13
click at [341, 376] on span "Import LinkedIn photo" at bounding box center [363, 374] width 104 height 13
click at [317, 269] on span "Upload file" at bounding box center [327, 269] width 44 height 11
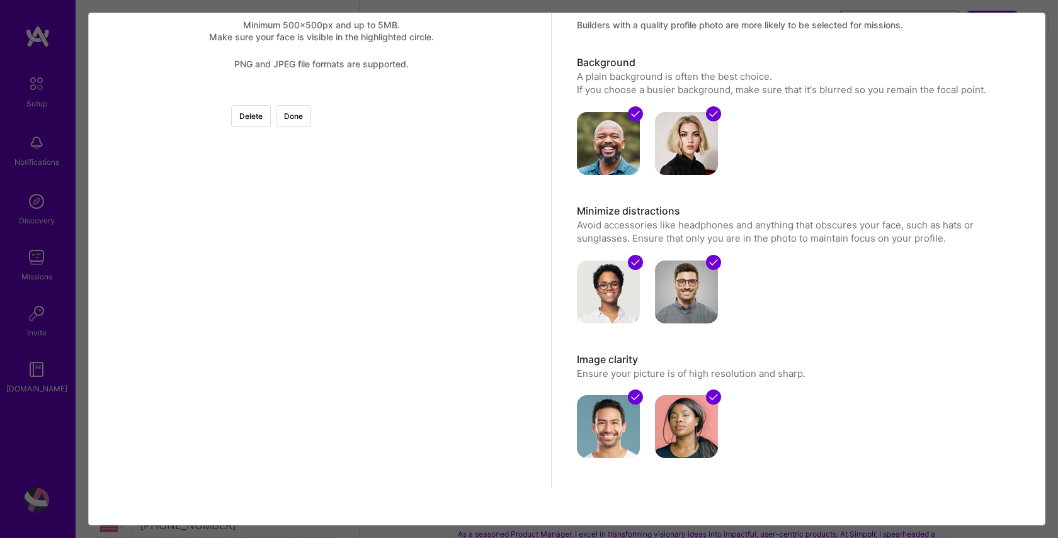
scroll to position [74, 0]
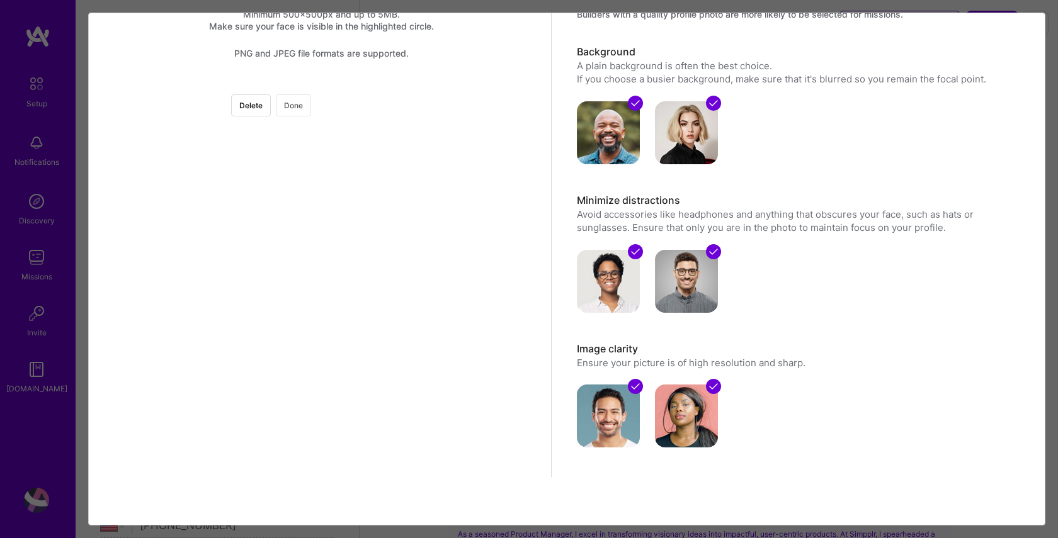
click at [311, 94] on button "Done" at bounding box center [293, 105] width 35 height 22
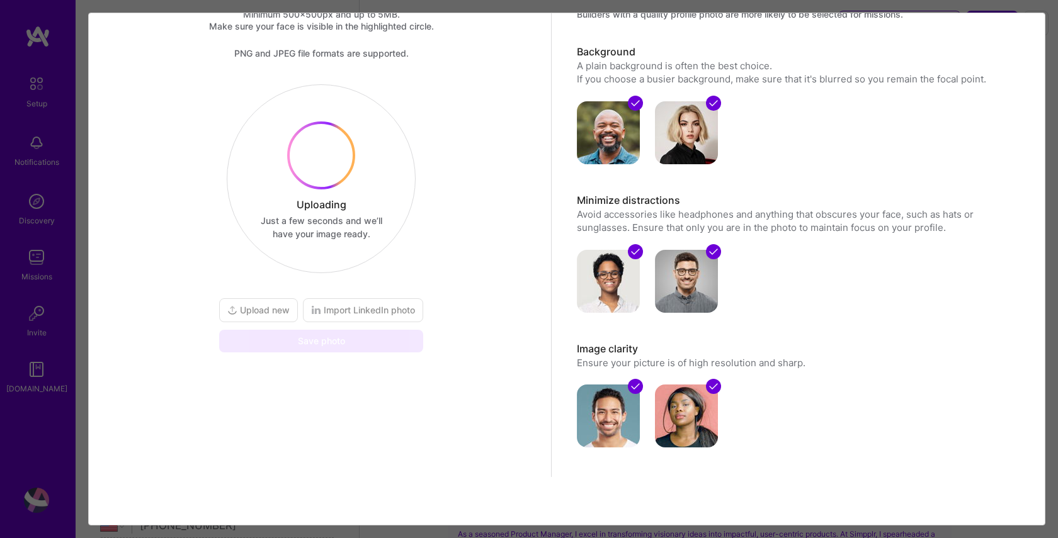
scroll to position [0, 0]
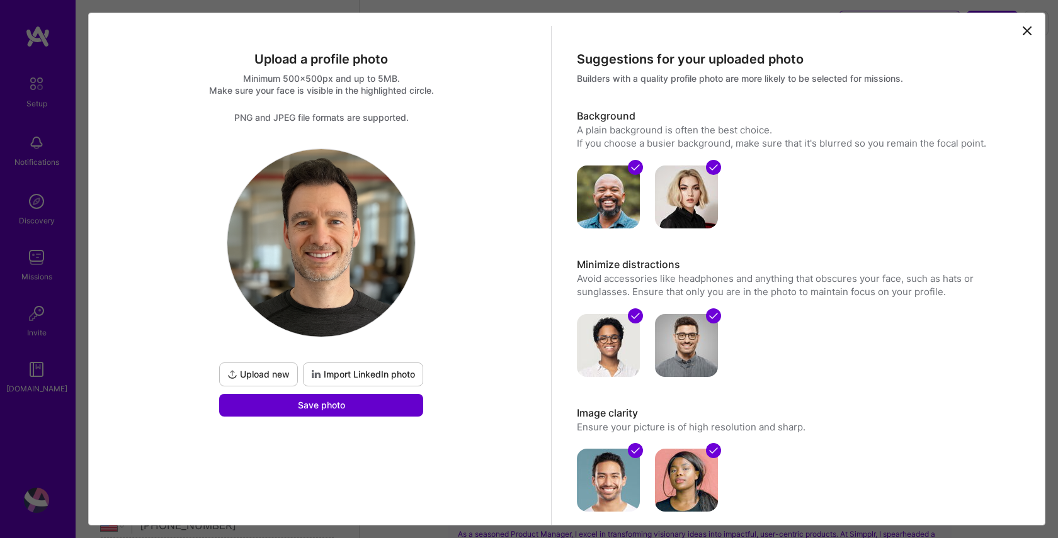
click at [305, 409] on span "Save photo" at bounding box center [321, 405] width 47 height 13
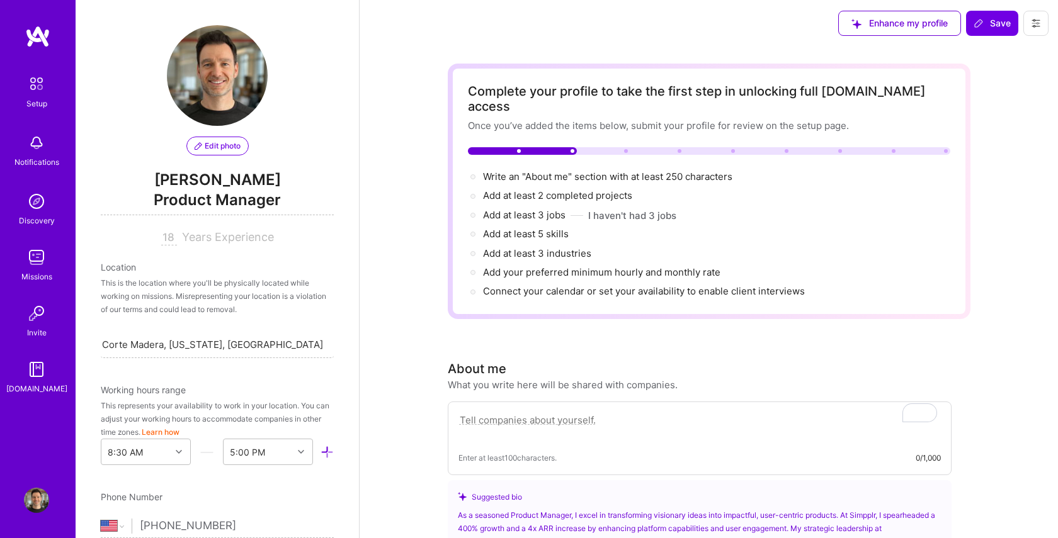
click at [480, 412] on textarea "To enrich screen reader interactions, please activate Accessibility in Grammarl…" at bounding box center [699, 426] width 482 height 29
paste textarea "Strategic product executive with 18+ years of experience driving growth and inn…"
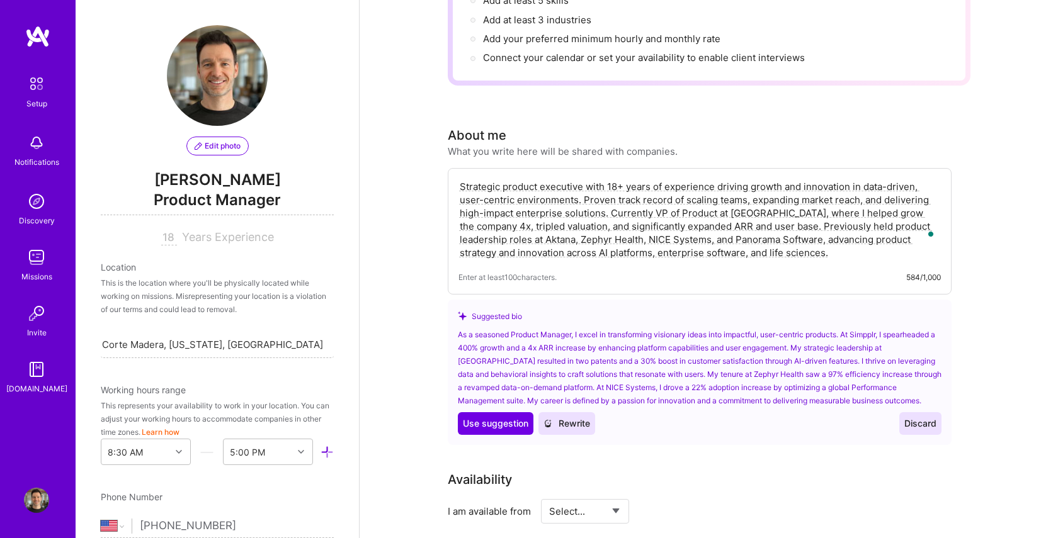
scroll to position [239, 0]
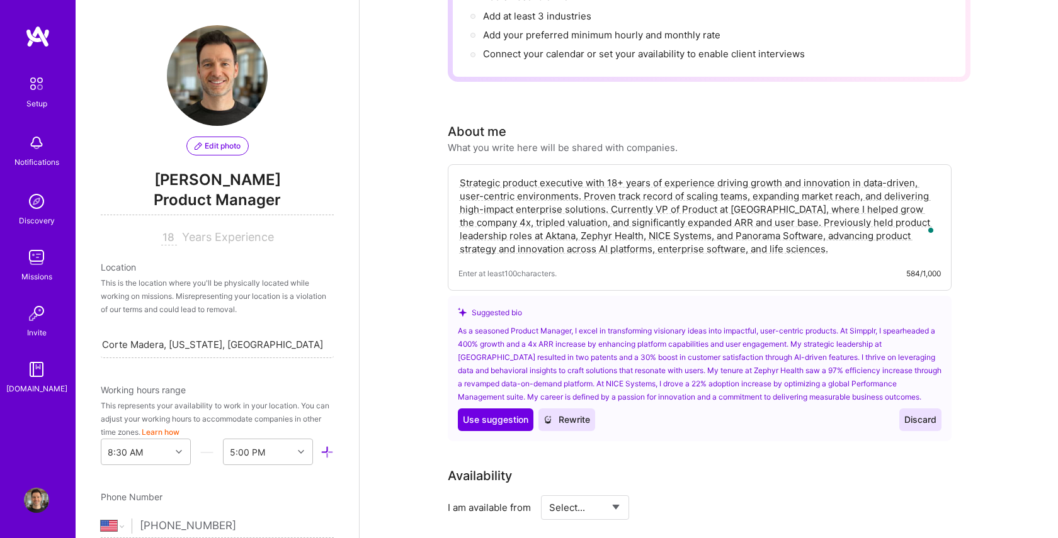
type textarea "Strategic product executive with 18+ years of experience driving growth and inn…"
click at [929, 414] on span "Discard" at bounding box center [920, 420] width 32 height 13
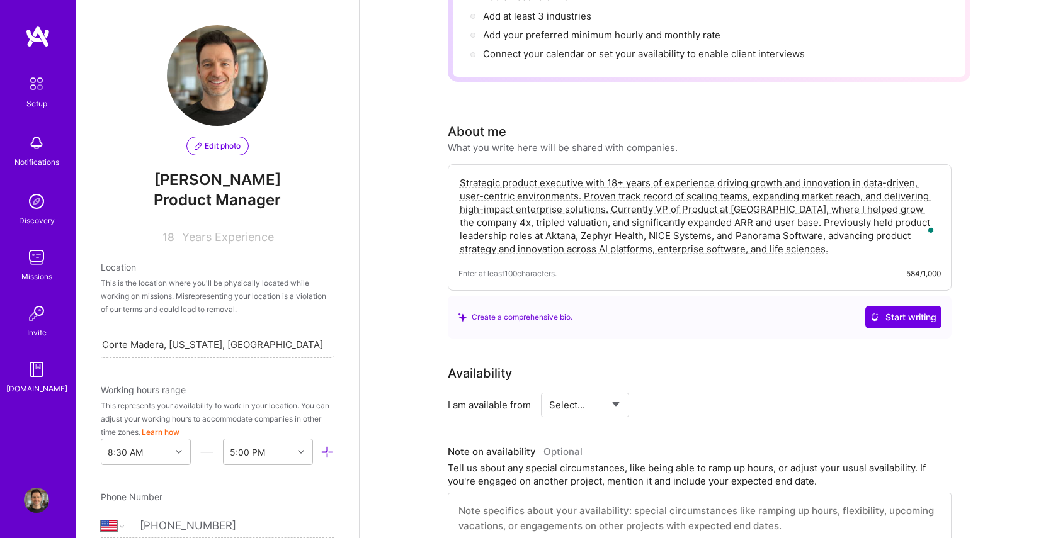
click at [752, 247] on div "Strategic product executive with 18+ years of experience driving growth and inn…" at bounding box center [700, 227] width 504 height 127
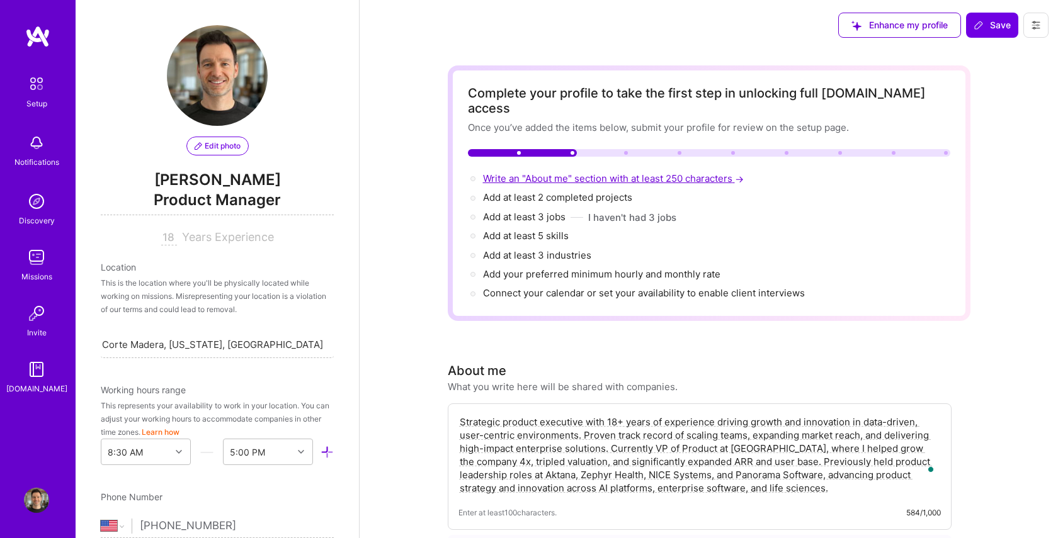
click at [540, 173] on span "Write an "About me" section with at least 250 characters →" at bounding box center [614, 179] width 263 height 12
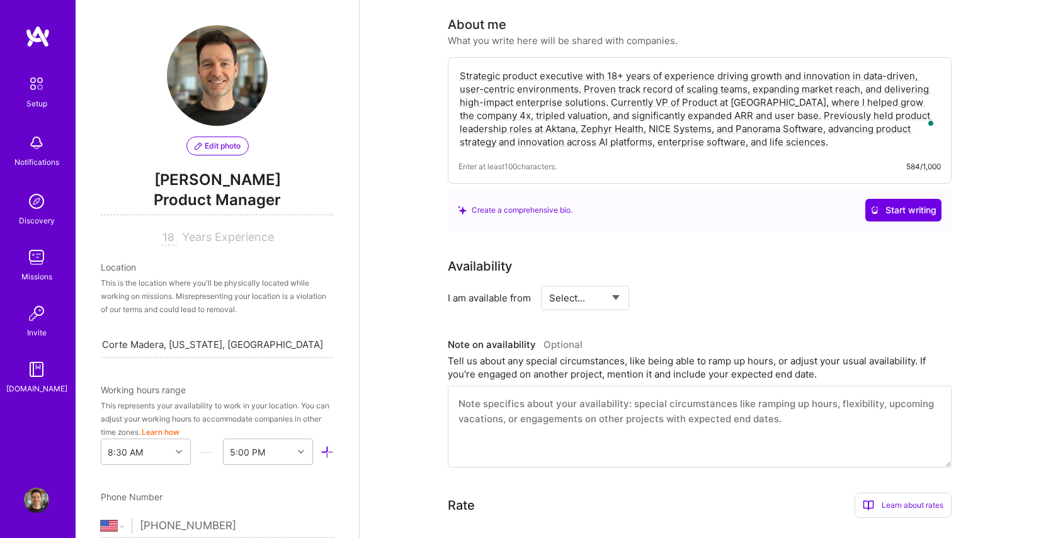
scroll to position [338, 0]
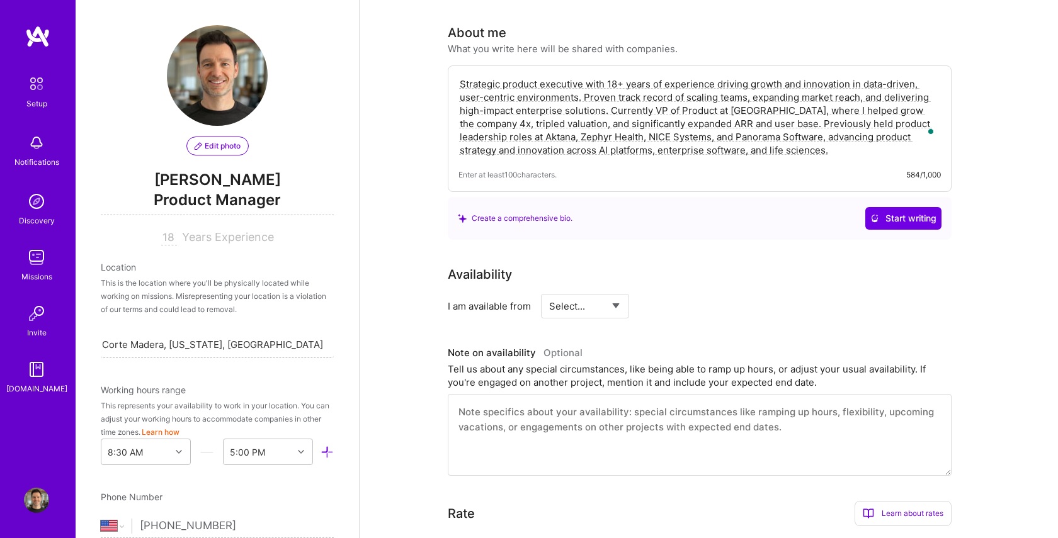
click at [607, 293] on select "Select... Right Now Future Date Not Available" at bounding box center [585, 306] width 72 height 32
select select "Right Now"
click at [686, 294] on input at bounding box center [700, 306] width 76 height 25
type input "20"
click at [693, 325] on div "Availability I am available from Select... Right Now Future Date Not Available …" at bounding box center [709, 370] width 523 height 211
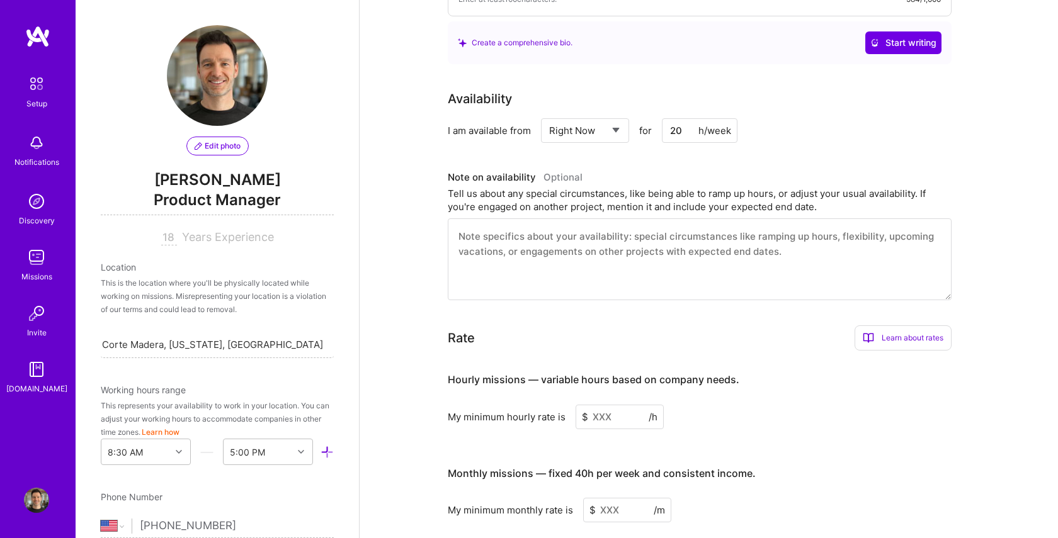
scroll to position [515, 0]
click at [608, 404] on input at bounding box center [619, 416] width 88 height 25
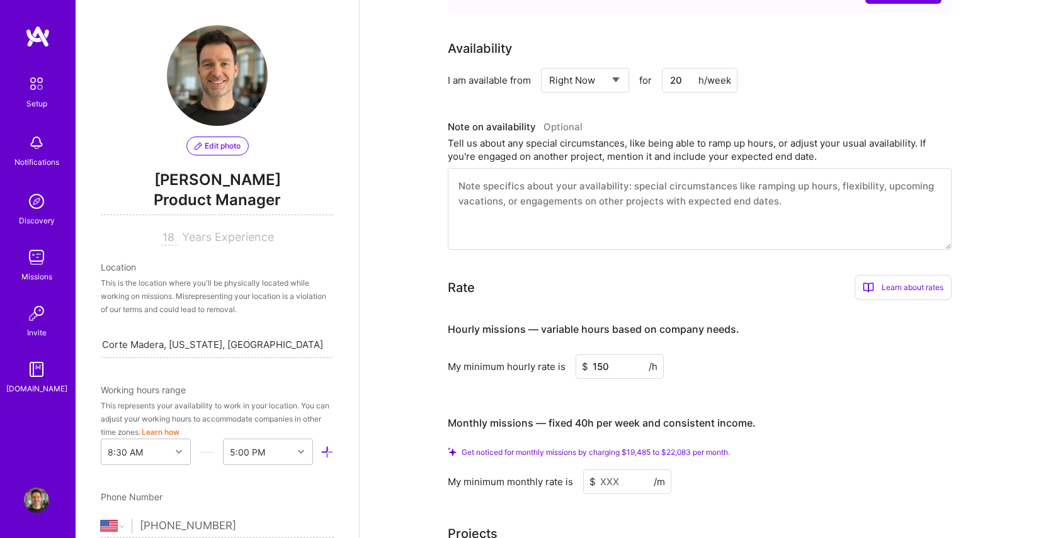
scroll to position [566, 0]
click at [596, 353] on input "150" at bounding box center [619, 365] width 88 height 25
drag, startPoint x: 543, startPoint y: 395, endPoint x: 519, endPoint y: 393, distance: 24.1
click at [542, 402] on div "Monthly missions — fixed 40h per week and consistent income." at bounding box center [602, 421] width 308 height 39
click at [598, 353] on input "250" at bounding box center [619, 365] width 88 height 25
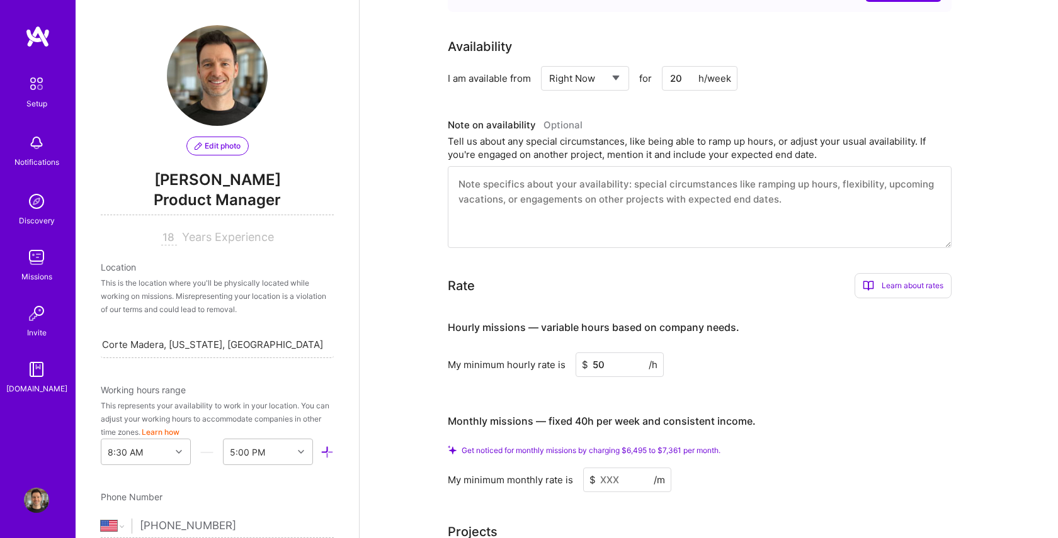
type input "250"
click at [604, 468] on input at bounding box center [627, 480] width 88 height 25
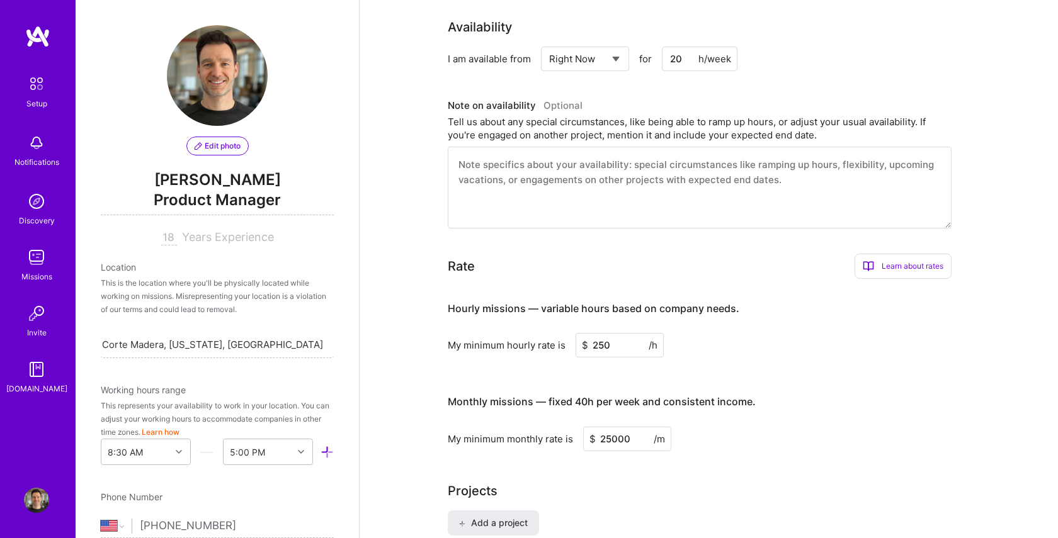
type input "25000"
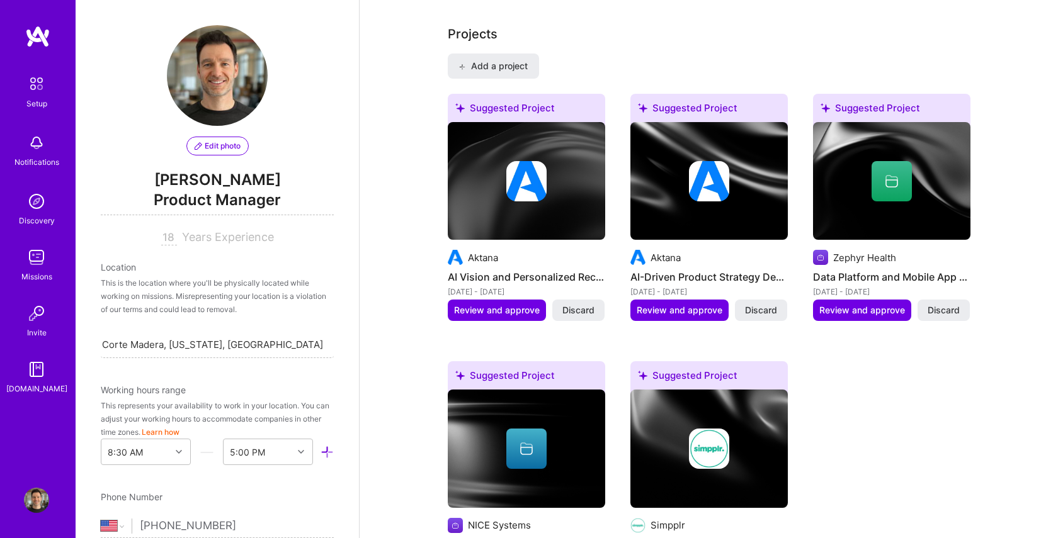
scroll to position [1027, 0]
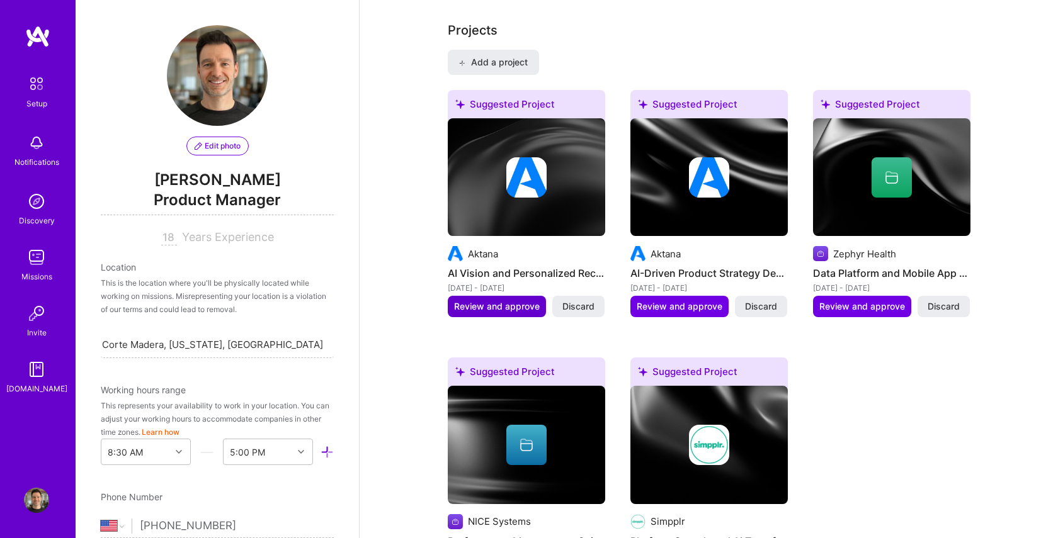
click at [486, 300] on span "Review and approve" at bounding box center [497, 306] width 86 height 13
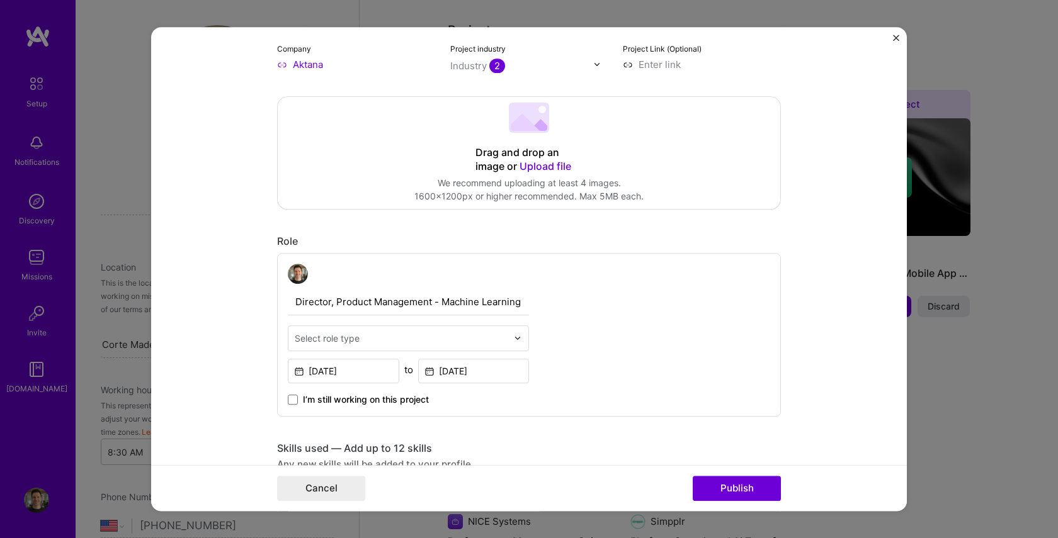
scroll to position [205, 0]
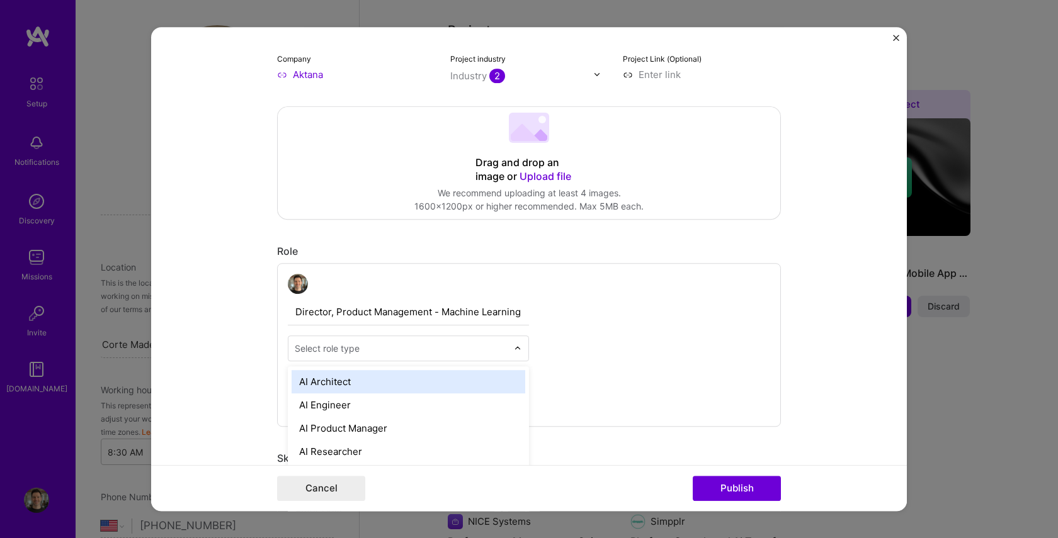
click at [516, 355] on div at bounding box center [521, 348] width 14 height 25
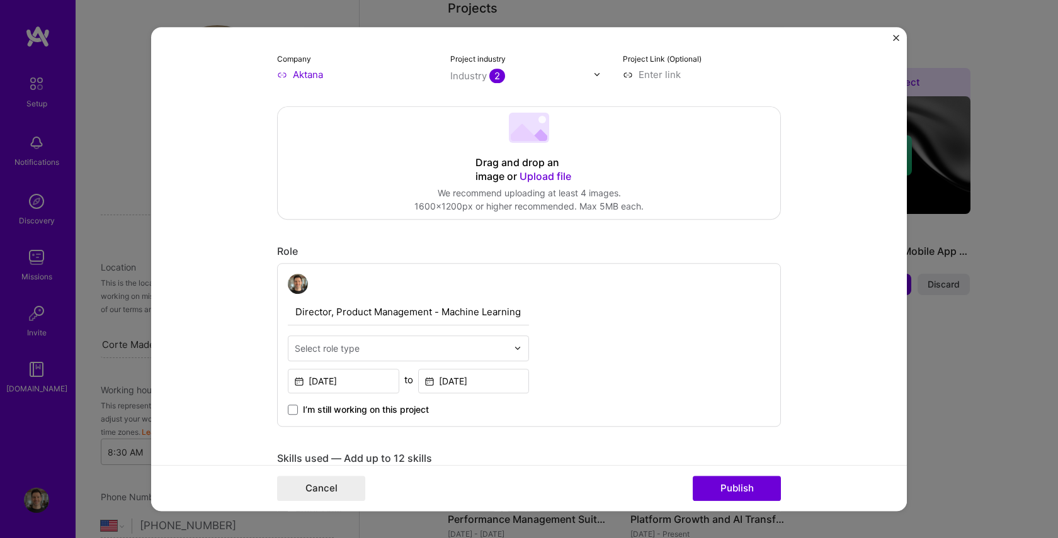
click at [584, 323] on div "Director, Product Management - Machine Learning & AI Select role type [DATE] to…" at bounding box center [529, 345] width 504 height 164
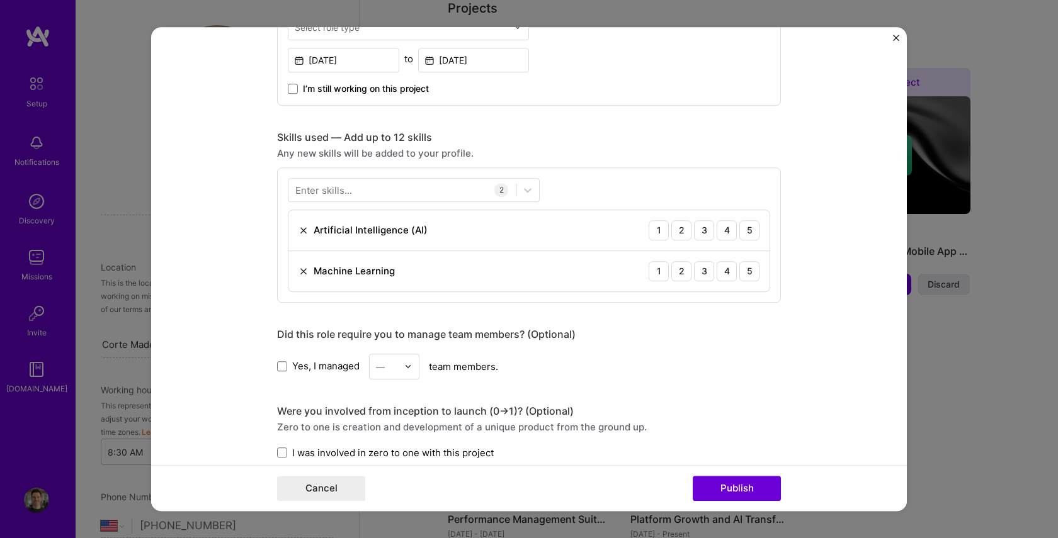
scroll to position [522, 0]
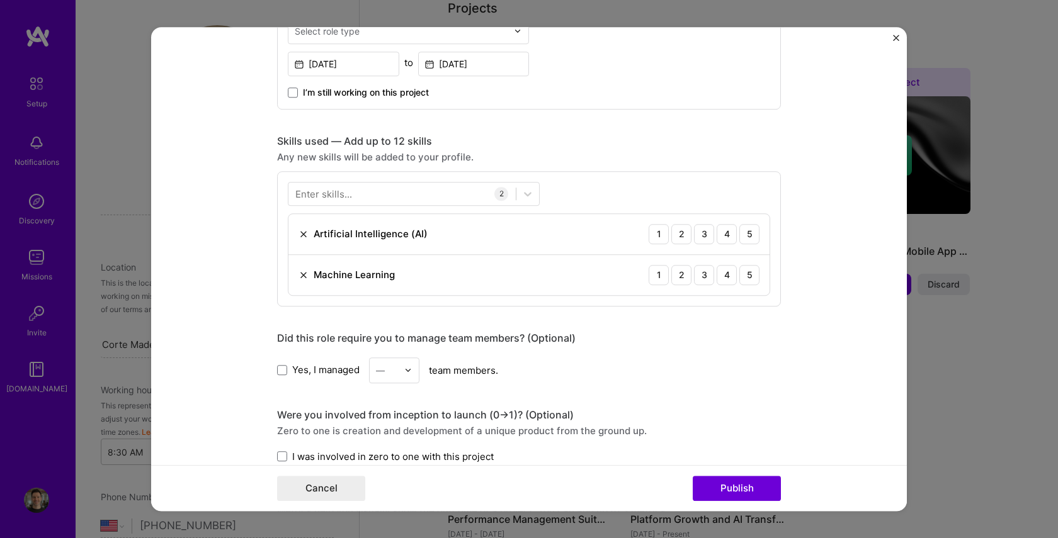
drag, startPoint x: 283, startPoint y: 369, endPoint x: 328, endPoint y: 374, distance: 45.6
click at [283, 369] on span at bounding box center [282, 370] width 10 height 10
click at [0, 0] on input "Yes, I managed" at bounding box center [0, 0] width 0 height 0
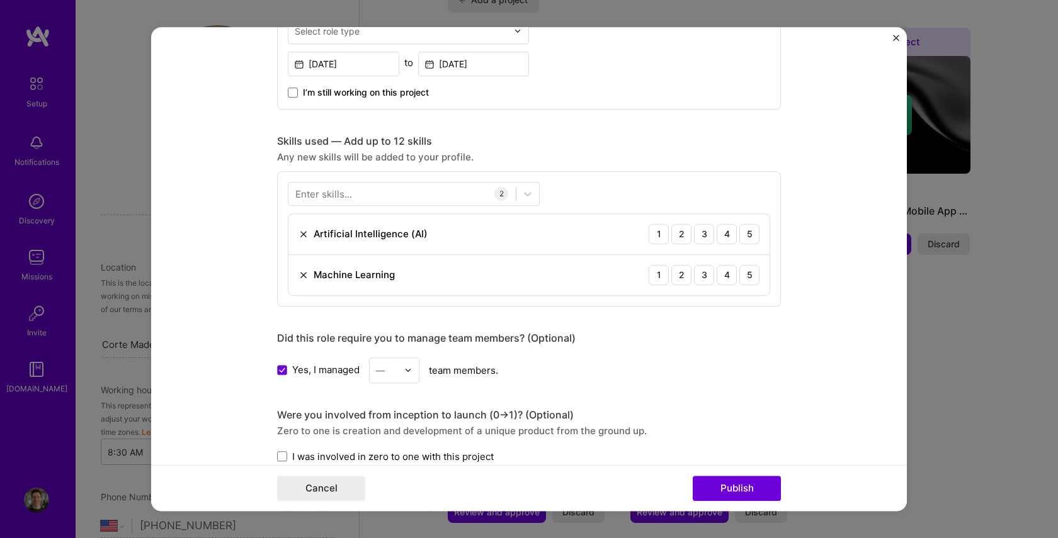
click at [407, 373] on img at bounding box center [408, 370] width 8 height 8
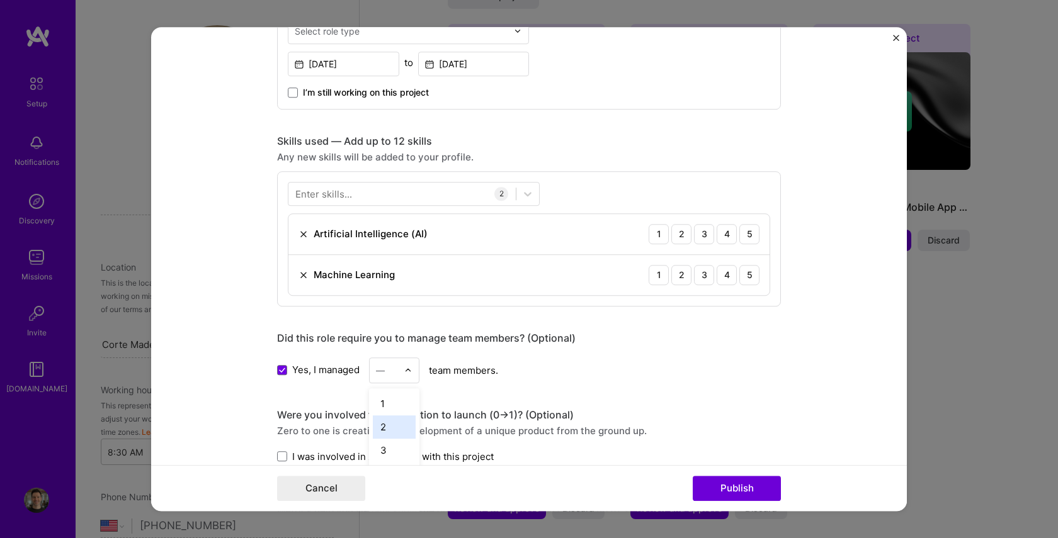
click at [393, 426] on div "2" at bounding box center [394, 427] width 43 height 23
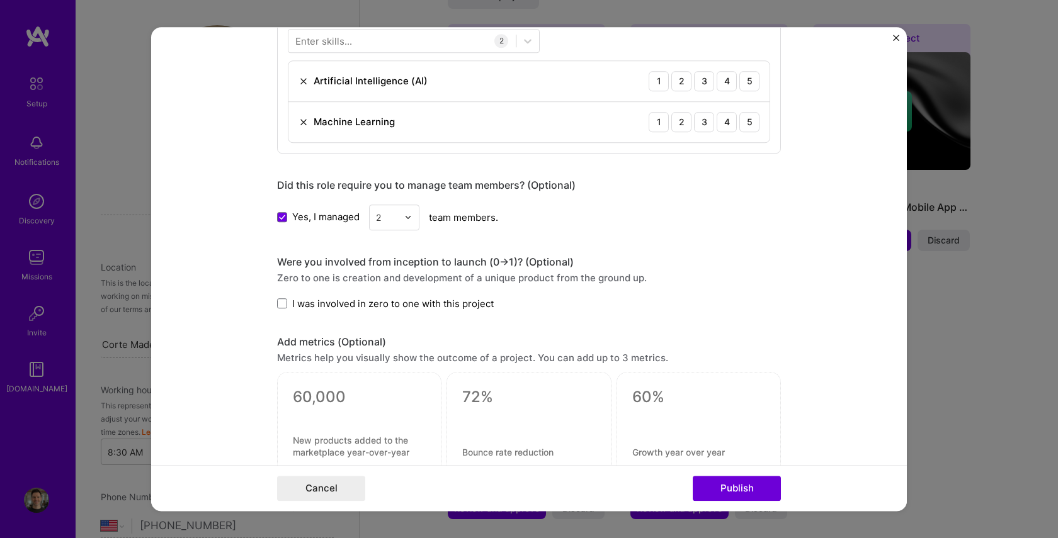
scroll to position [679, 0]
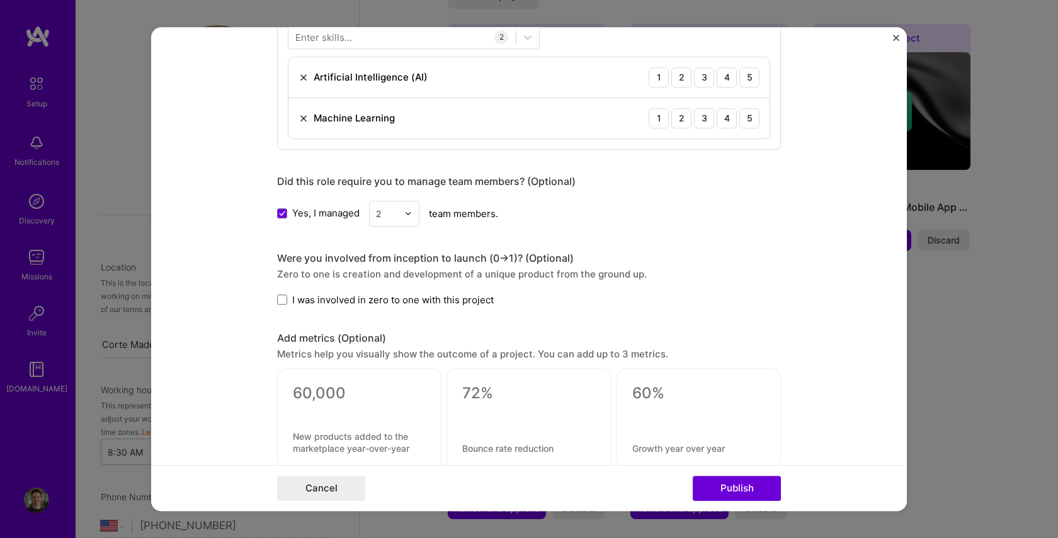
click at [289, 300] on label "I was involved in zero to one with this project" at bounding box center [385, 299] width 217 height 13
click at [0, 0] on input "I was involved in zero to one with this project" at bounding box center [0, 0] width 0 height 0
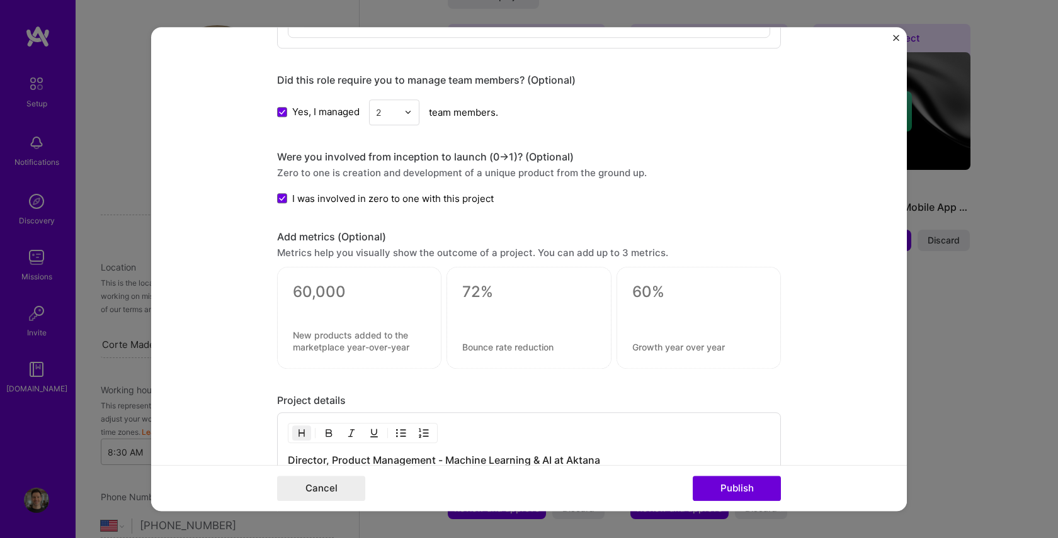
scroll to position [784, 0]
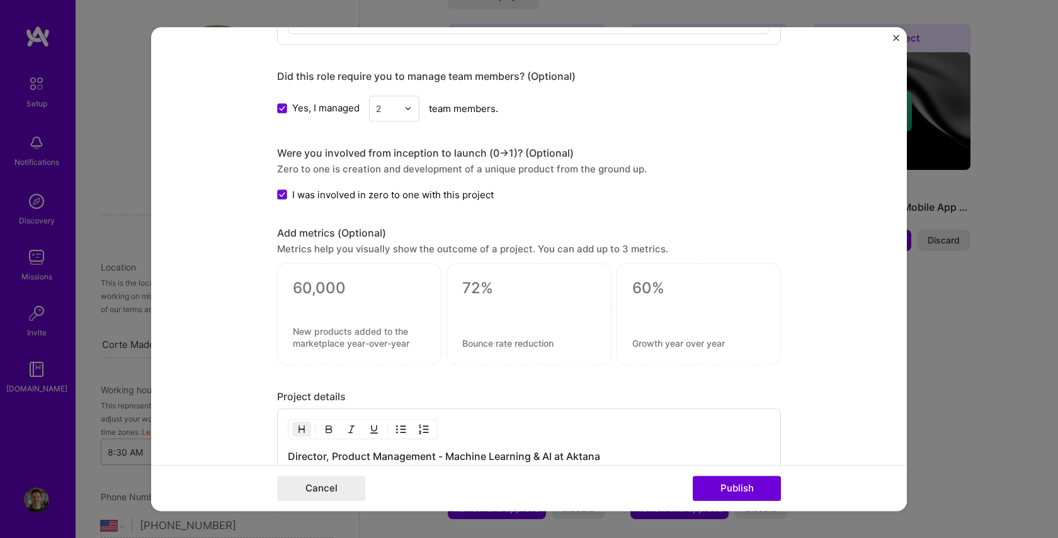
click at [893, 35] on img "Close" at bounding box center [896, 38] width 6 height 6
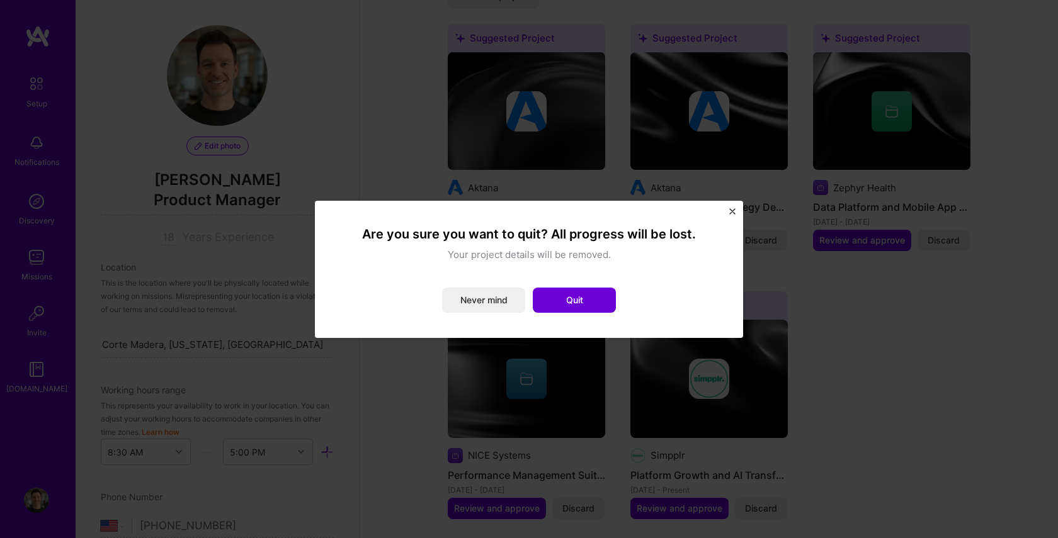
click at [733, 208] on img "Close" at bounding box center [732, 211] width 6 height 6
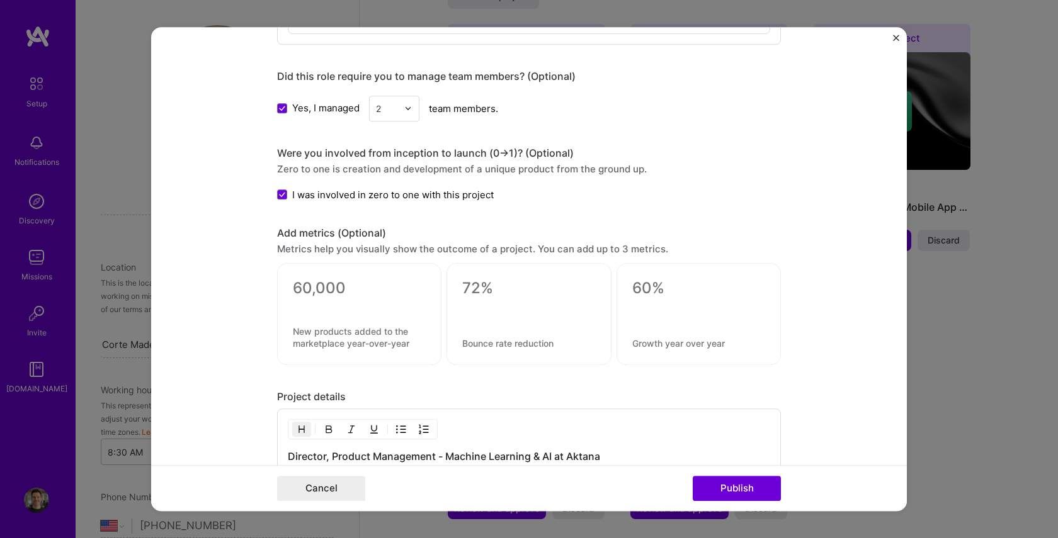
click at [887, 35] on form "Editing suggested project This project is suggested based on your LinkedIn, res…" at bounding box center [529, 269] width 756 height 485
click at [894, 37] on img "Close" at bounding box center [896, 38] width 6 height 6
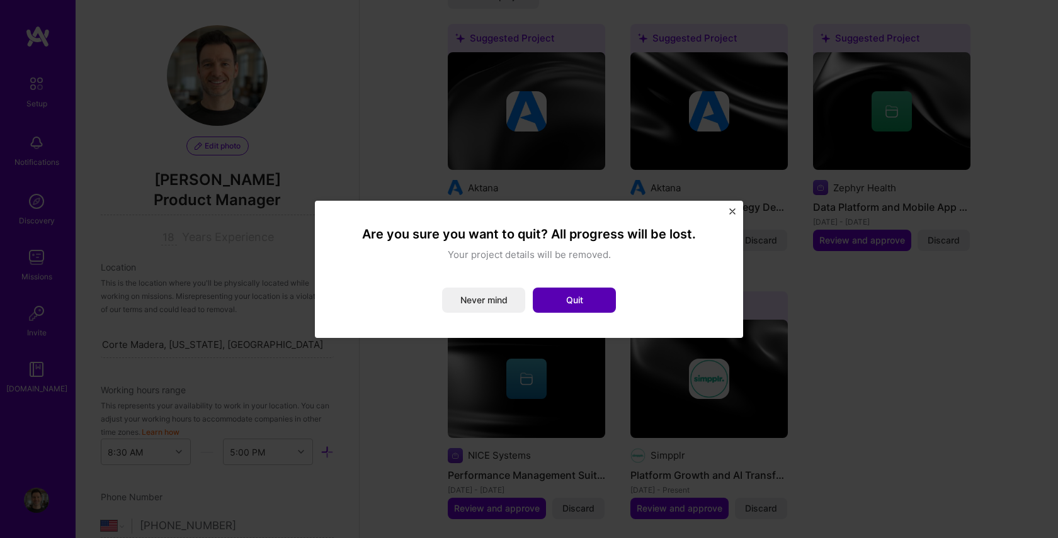
click at [596, 303] on button "Quit" at bounding box center [574, 300] width 83 height 25
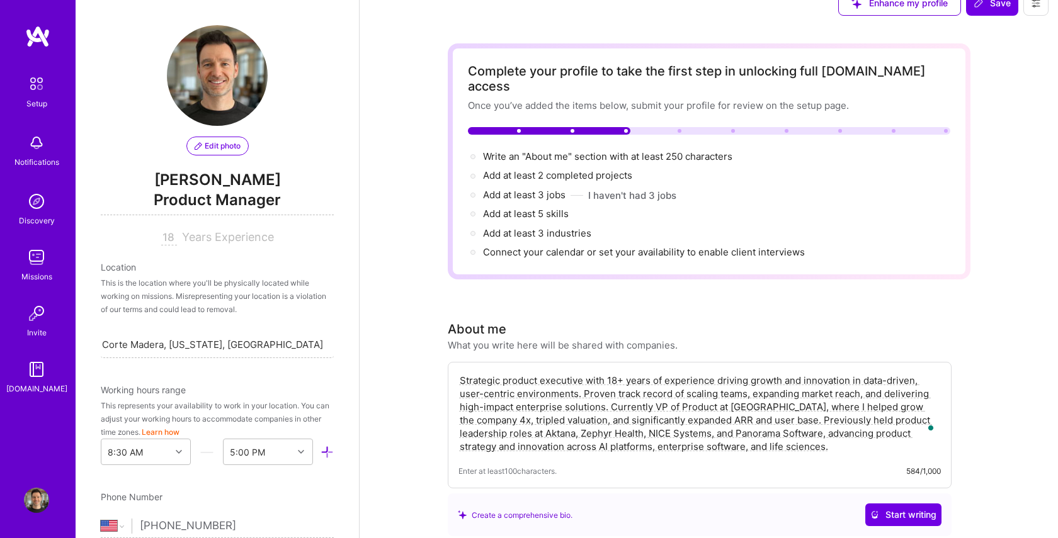
scroll to position [0, 0]
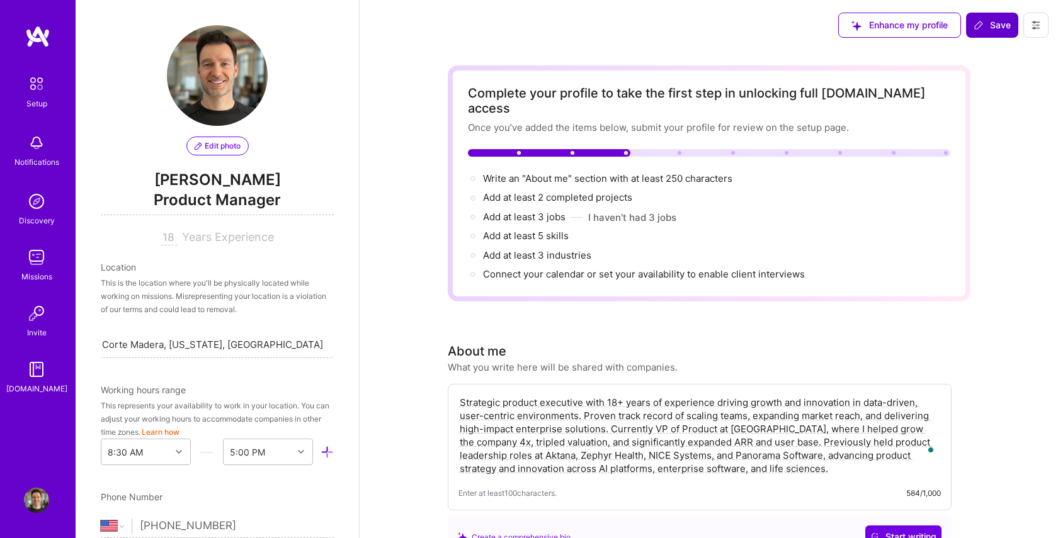
click at [996, 24] on span "Save" at bounding box center [991, 25] width 37 height 13
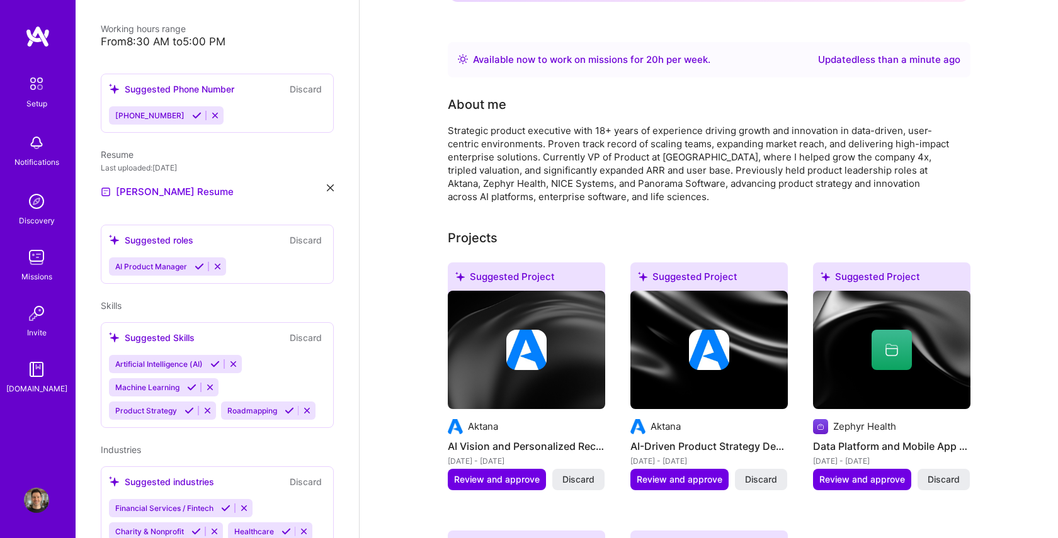
scroll to position [288, 0]
click at [215, 261] on icon at bounding box center [217, 265] width 9 height 9
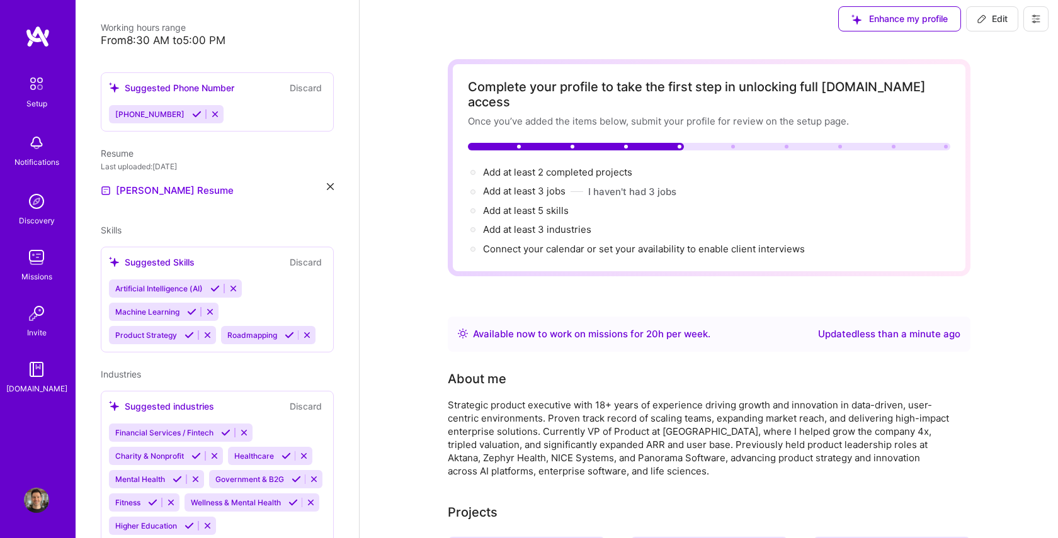
scroll to position [0, 0]
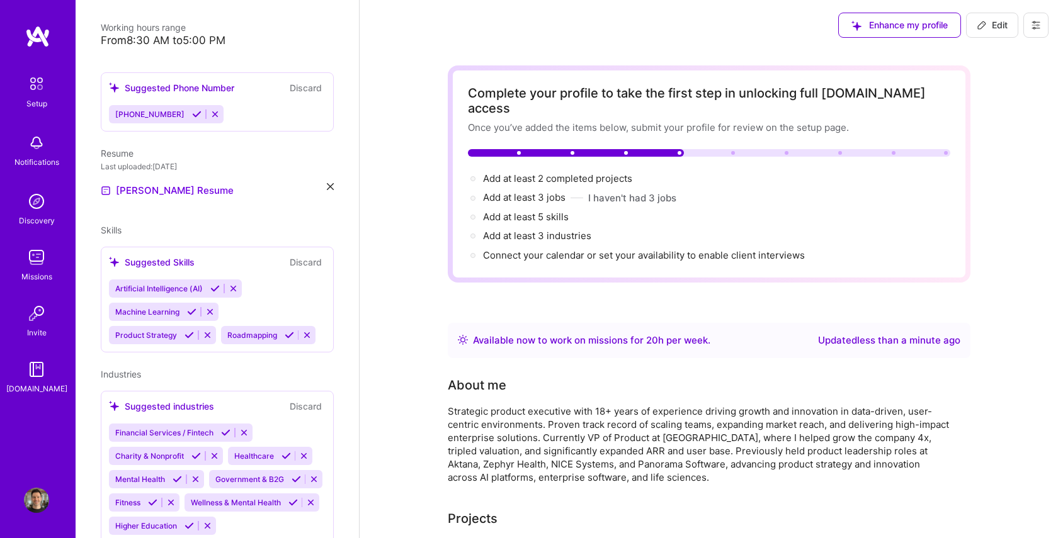
click at [1043, 30] on button at bounding box center [1035, 25] width 25 height 25
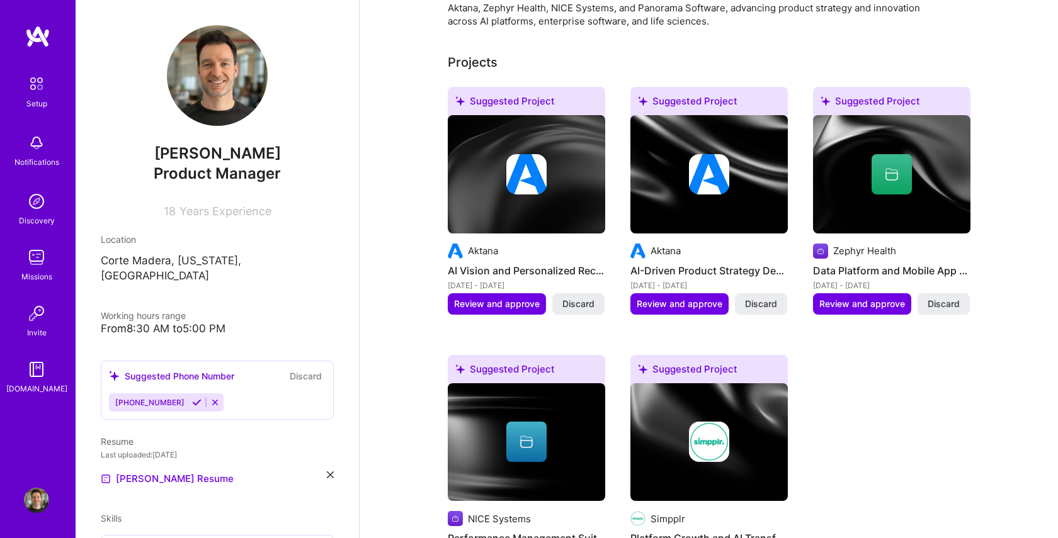
click at [165, 171] on span "Product Manager" at bounding box center [217, 173] width 127 height 18
click at [158, 174] on span "Product Manager" at bounding box center [217, 173] width 127 height 18
click at [187, 173] on span "Product Manager" at bounding box center [217, 173] width 127 height 18
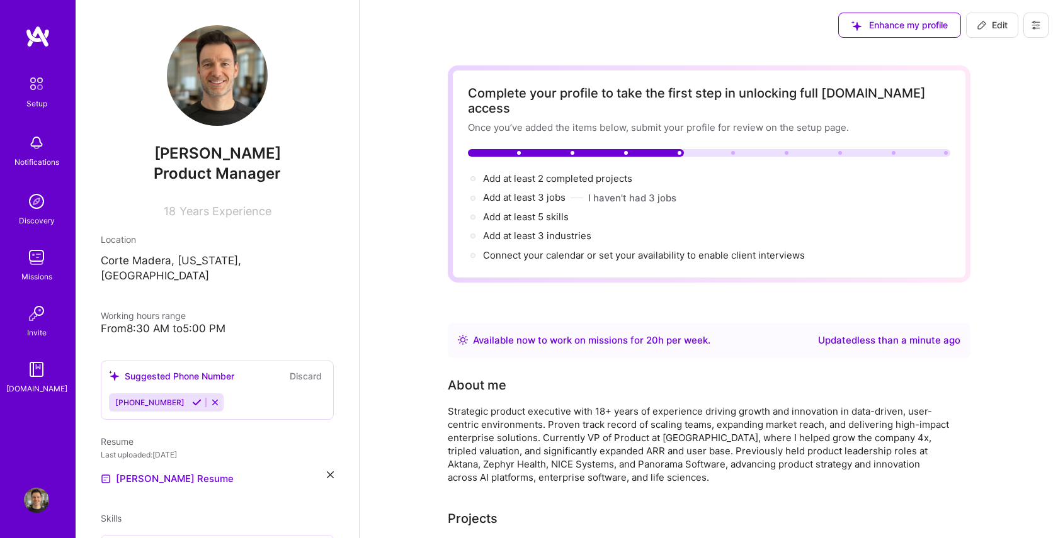
click at [999, 30] on span "Edit" at bounding box center [992, 25] width 31 height 13
select select "US"
select select "Right Now"
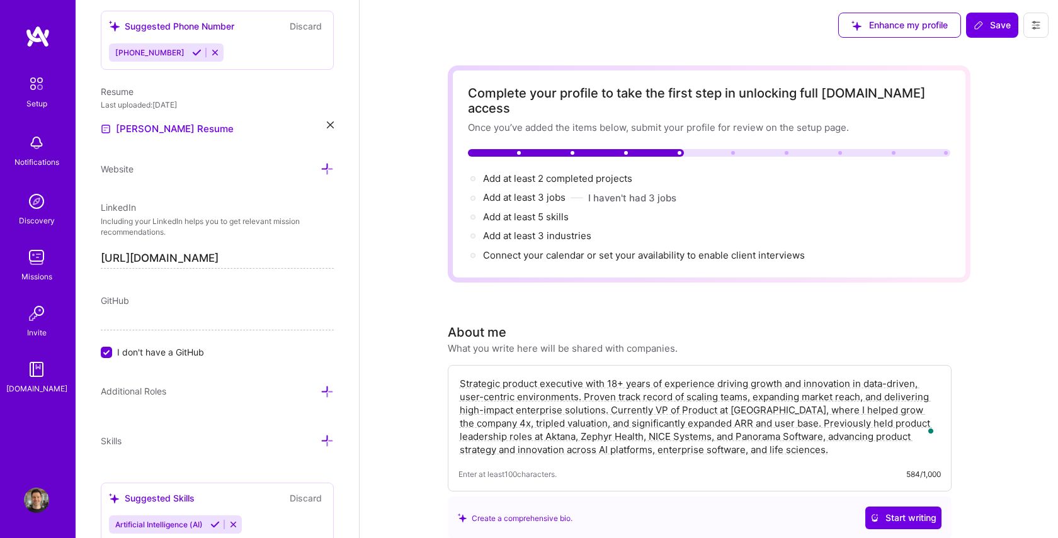
scroll to position [581, 0]
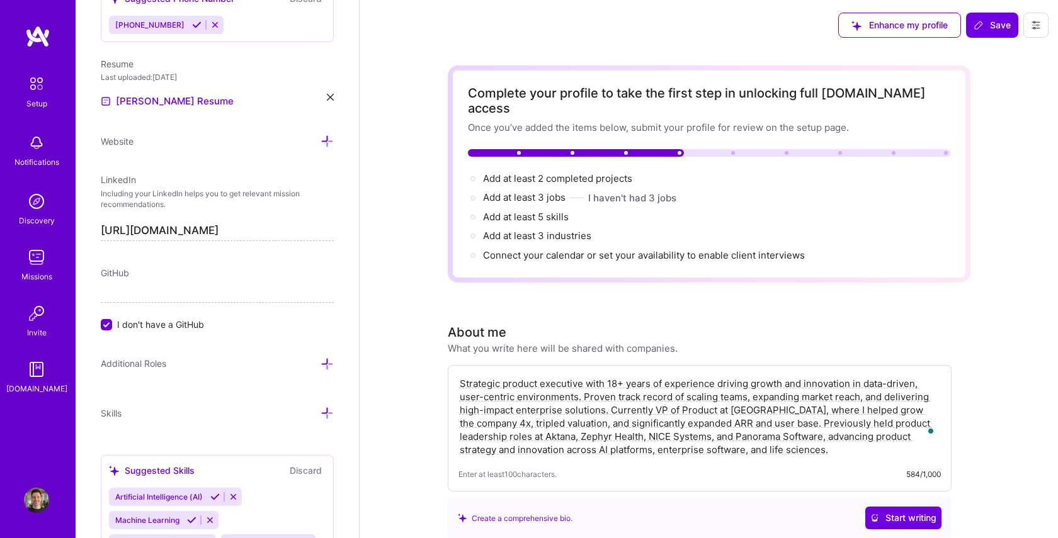
click at [323, 361] on icon at bounding box center [326, 364] width 13 height 13
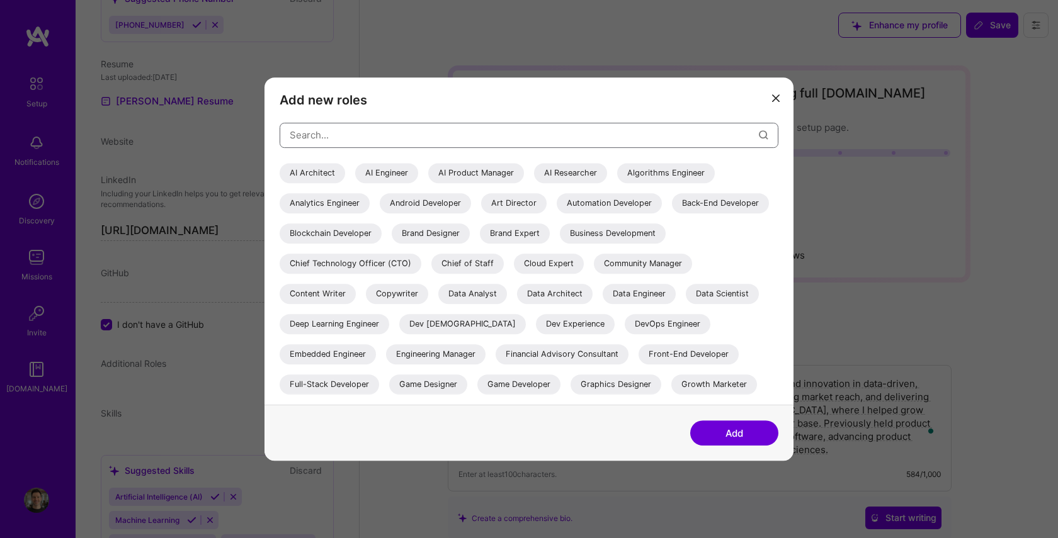
click at [596, 139] on input "modal" at bounding box center [524, 135] width 469 height 32
type input "B"
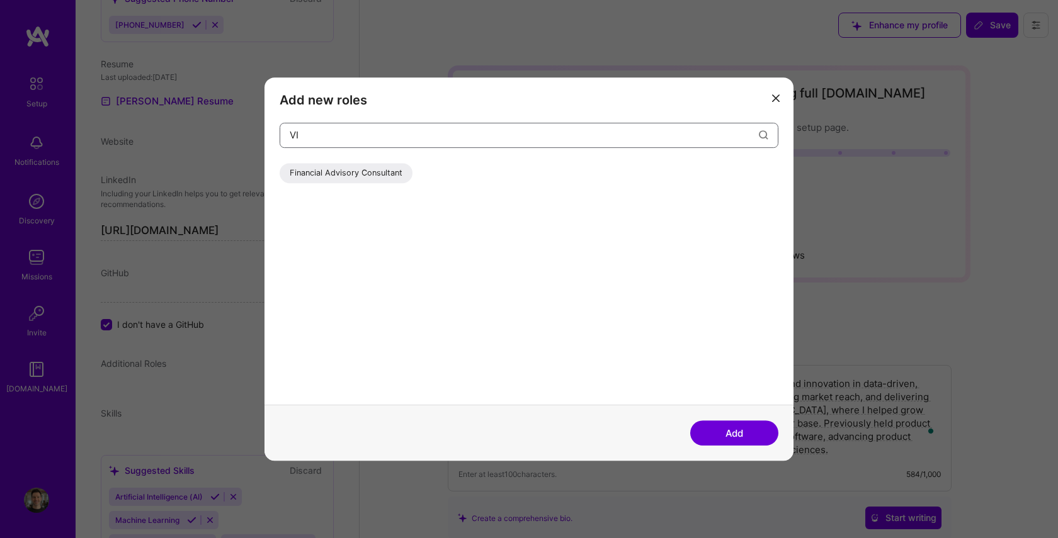
type input "V"
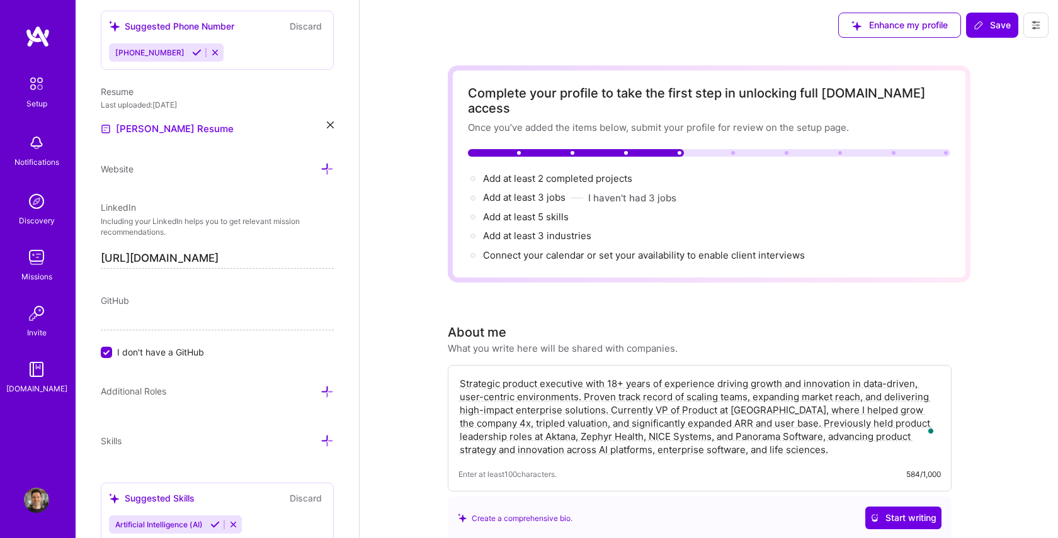
scroll to position [555, 0]
click at [331, 388] on icon at bounding box center [326, 389] width 13 height 13
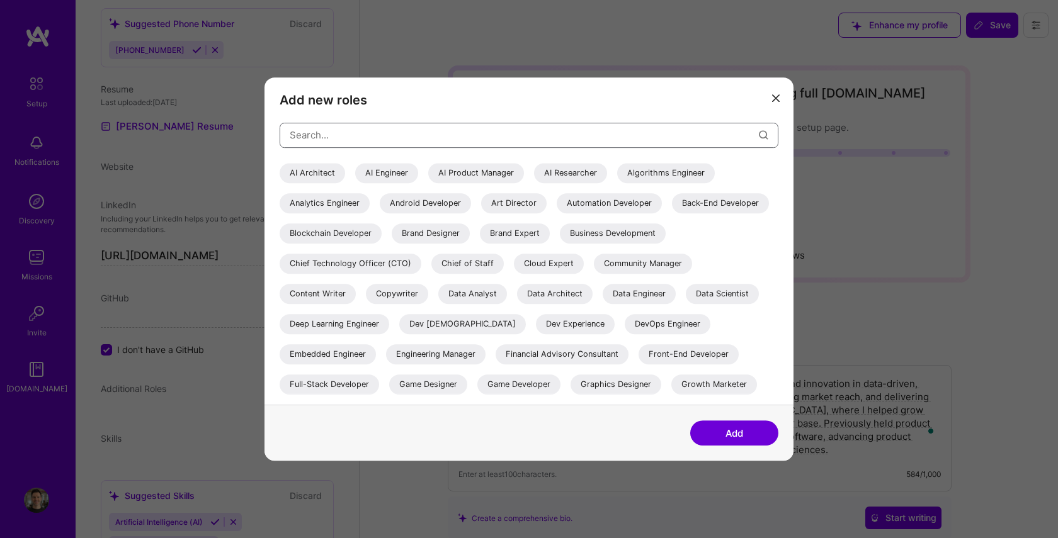
click at [445, 144] on input "modal" at bounding box center [524, 135] width 469 height 32
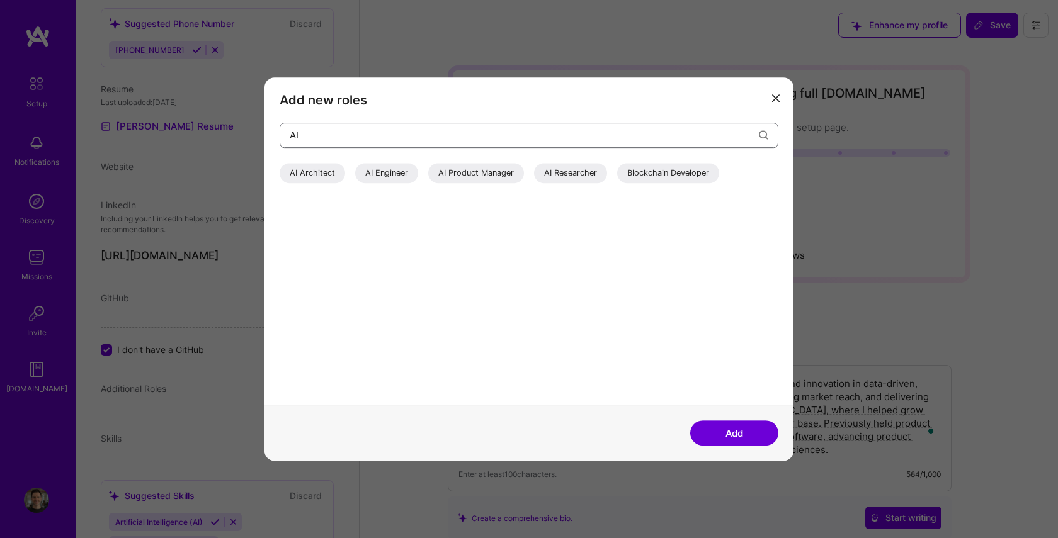
type input "AI"
click at [490, 172] on div "AI Product Manager" at bounding box center [476, 173] width 96 height 20
drag, startPoint x: 737, startPoint y: 429, endPoint x: 625, endPoint y: 385, distance: 120.2
click at [734, 427] on button "Add" at bounding box center [734, 433] width 88 height 25
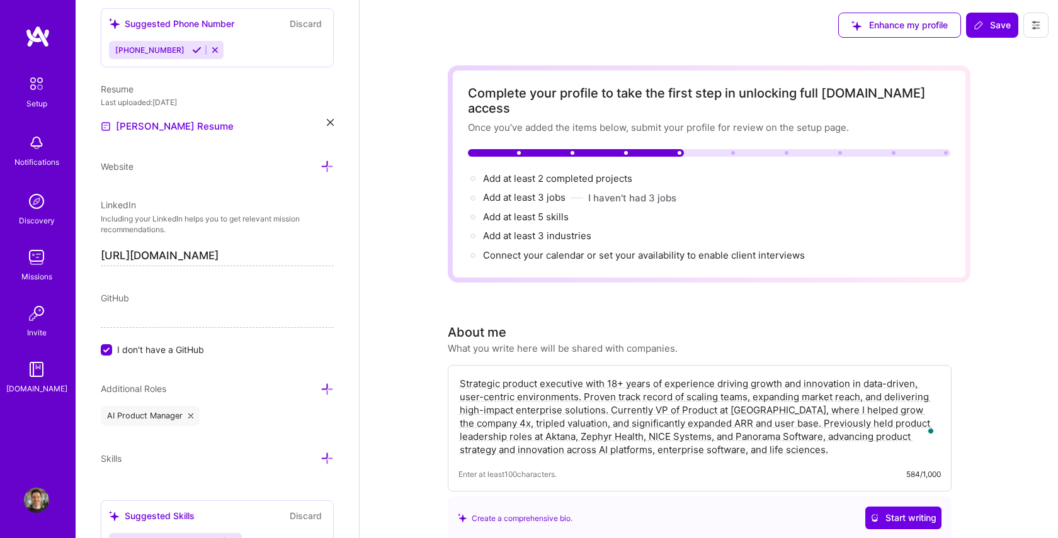
click at [330, 389] on icon at bounding box center [326, 389] width 13 height 13
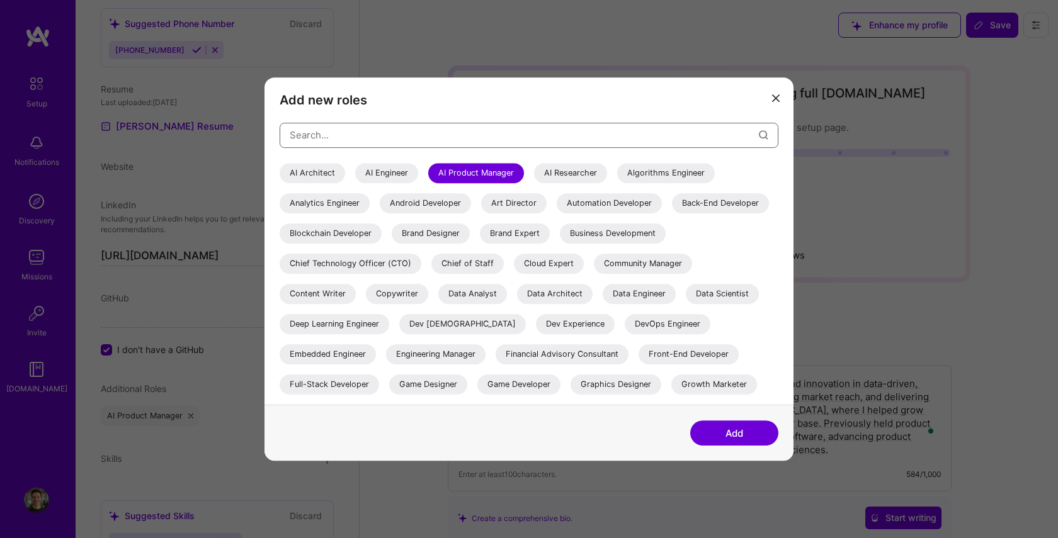
click at [456, 140] on input "modal" at bounding box center [524, 135] width 469 height 32
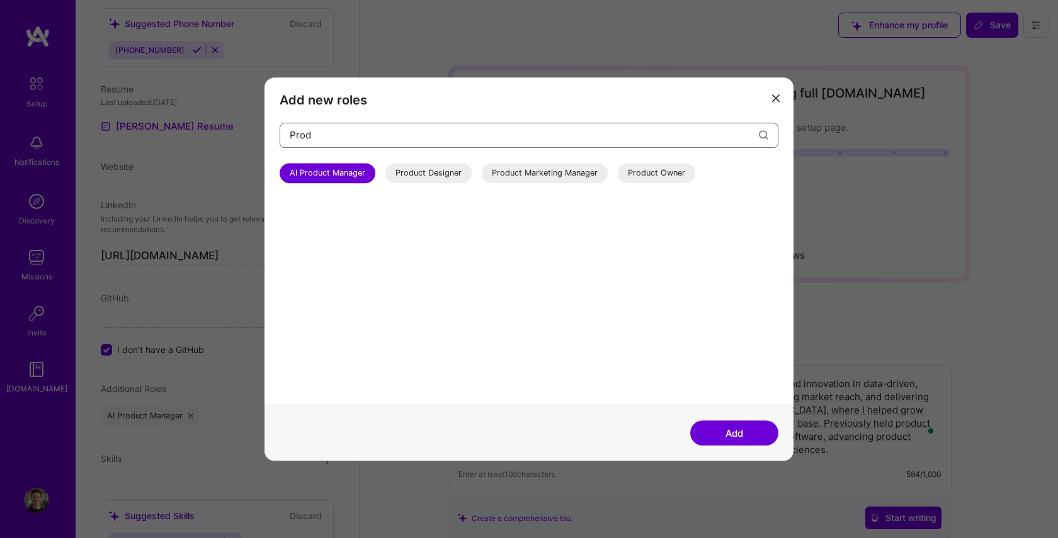
drag, startPoint x: 678, startPoint y: 135, endPoint x: 288, endPoint y: 118, distance: 390.7
click at [288, 118] on div "Add new roles Prod AI Product Manager Product Designer Product Marketing Manage…" at bounding box center [528, 241] width 529 height 328
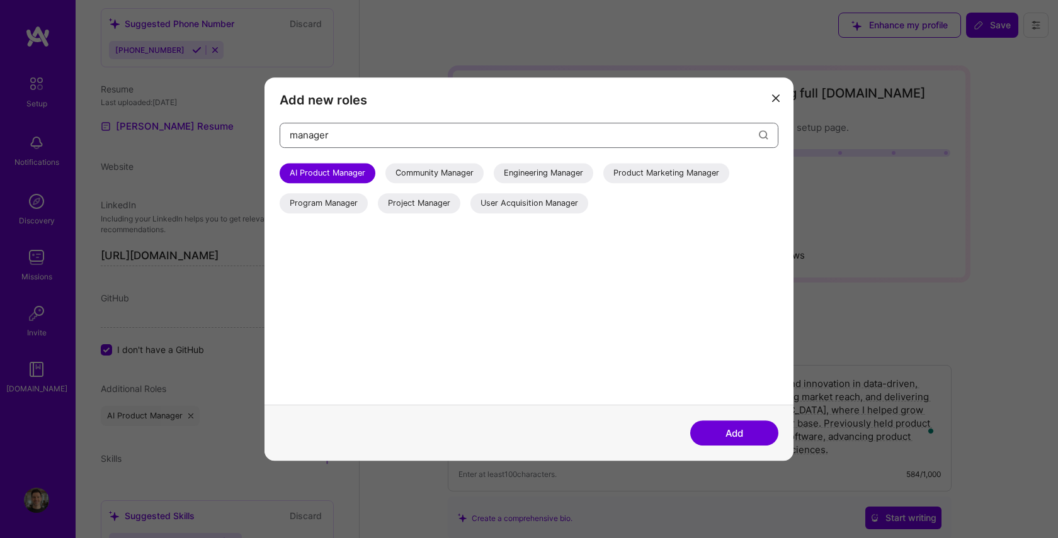
type input "manager"
click at [775, 100] on icon "modal" at bounding box center [776, 98] width 8 height 8
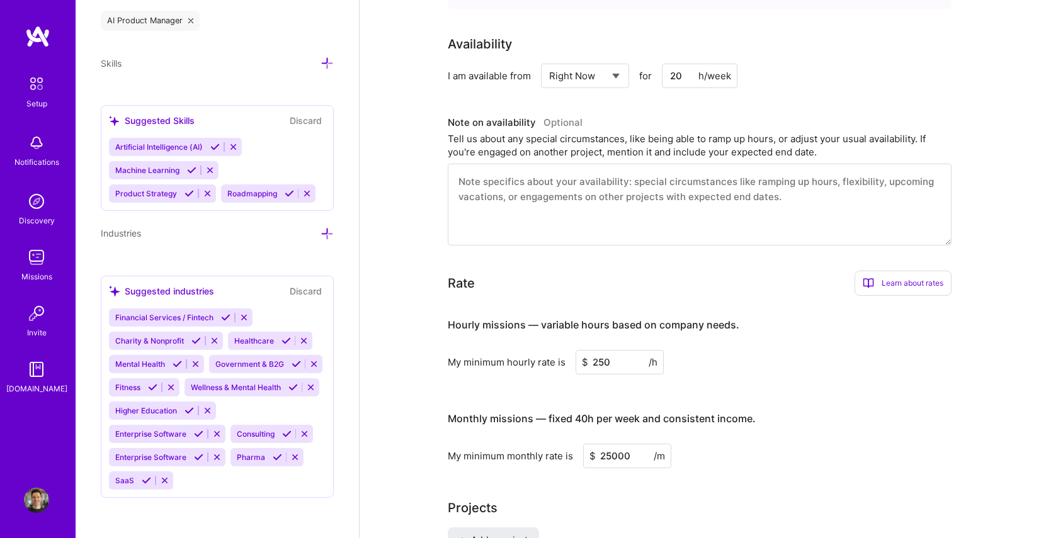
scroll to position [0, 0]
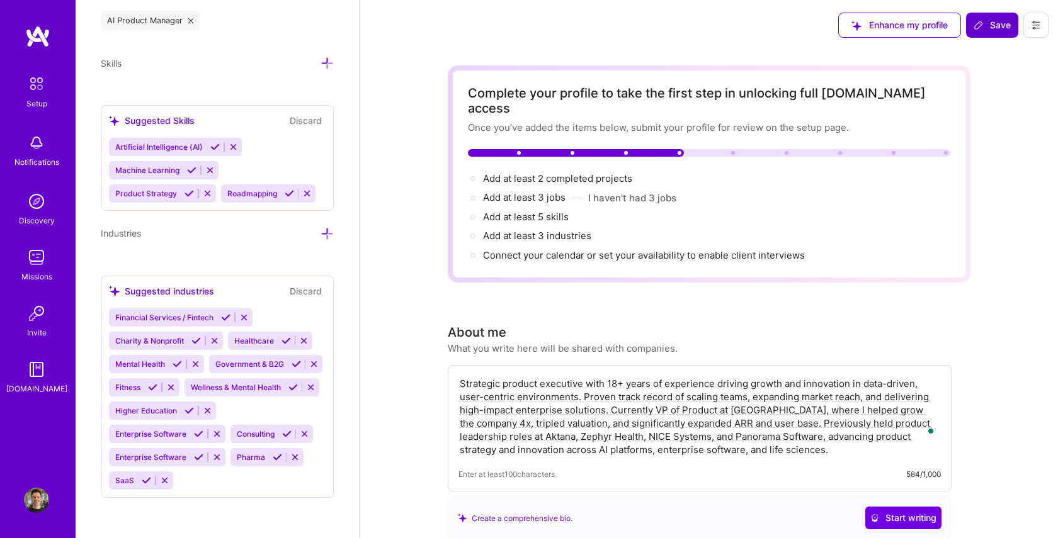
click at [991, 21] on span "Save" at bounding box center [991, 25] width 37 height 13
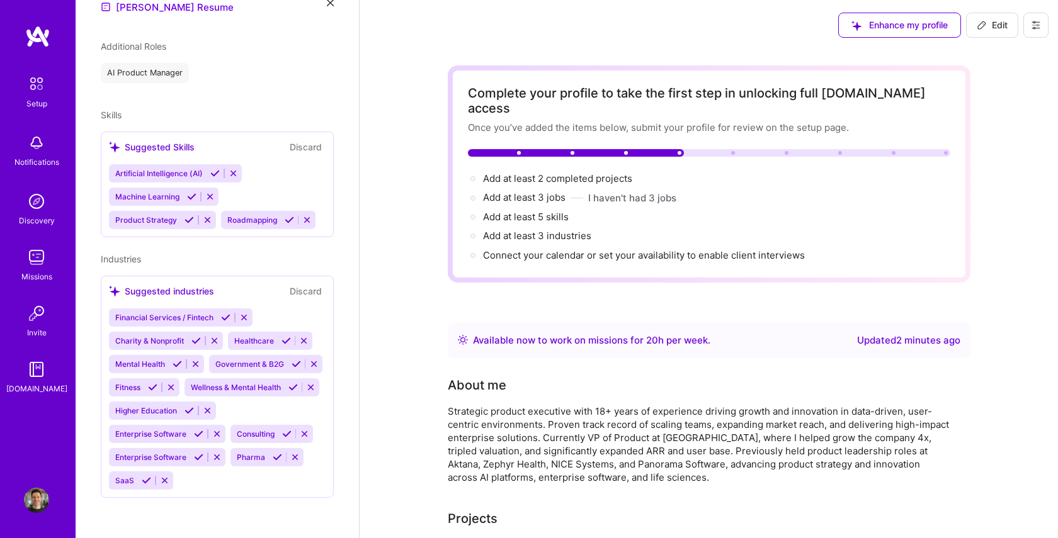
scroll to position [518, 0]
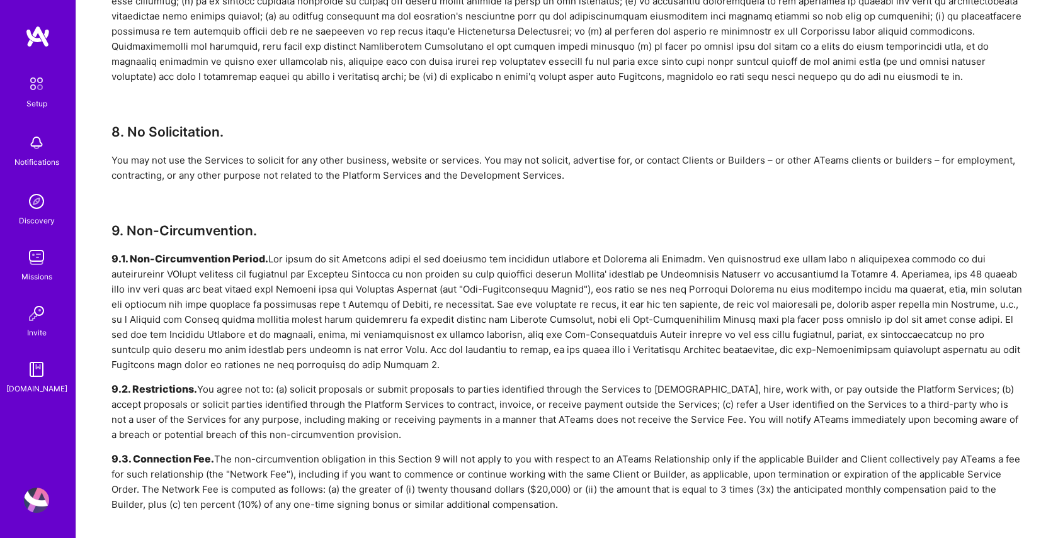
scroll to position [2139, 0]
